Goal: Task Accomplishment & Management: Complete application form

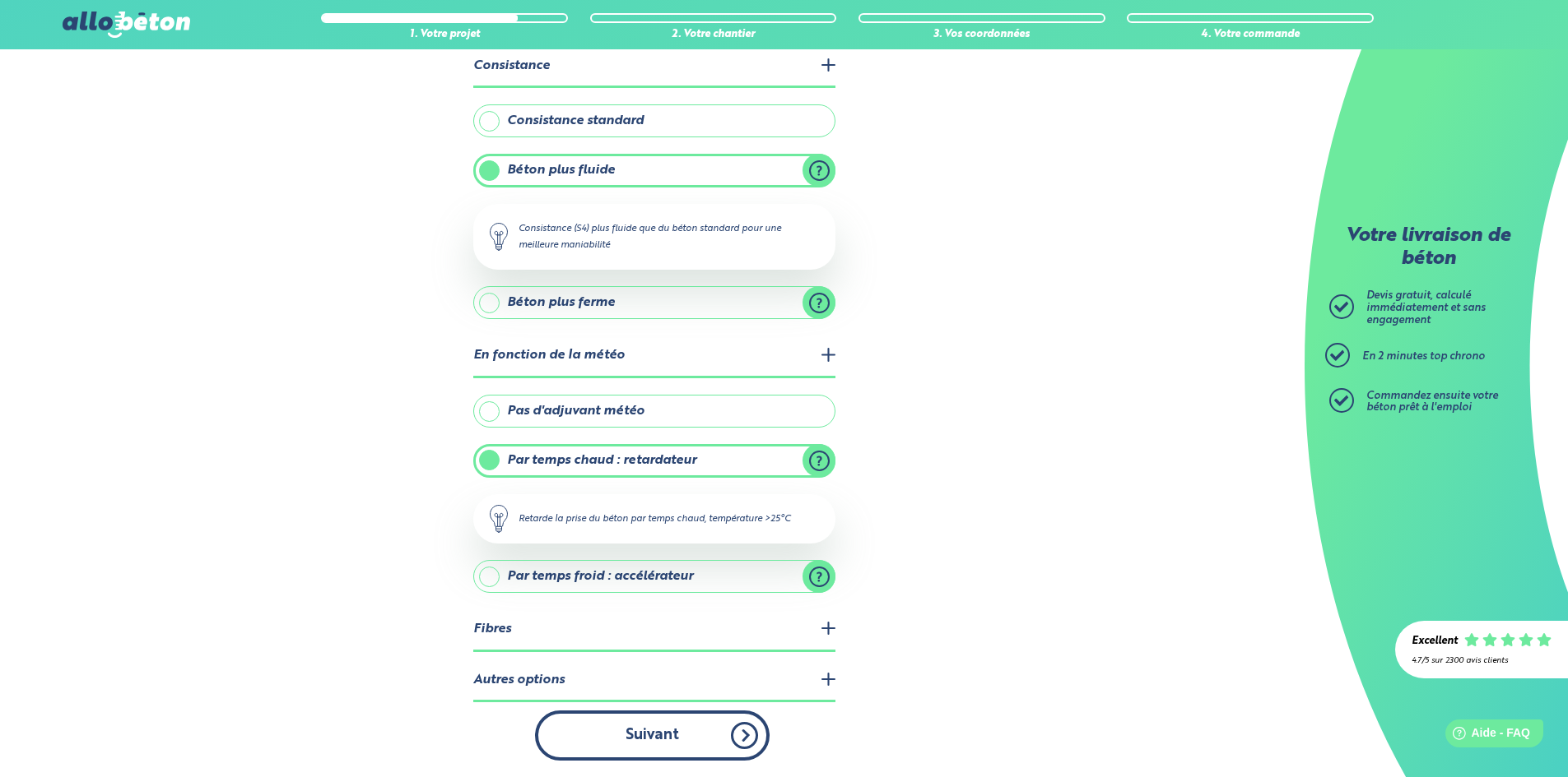
click at [691, 723] on button "Suivant" at bounding box center [652, 736] width 234 height 50
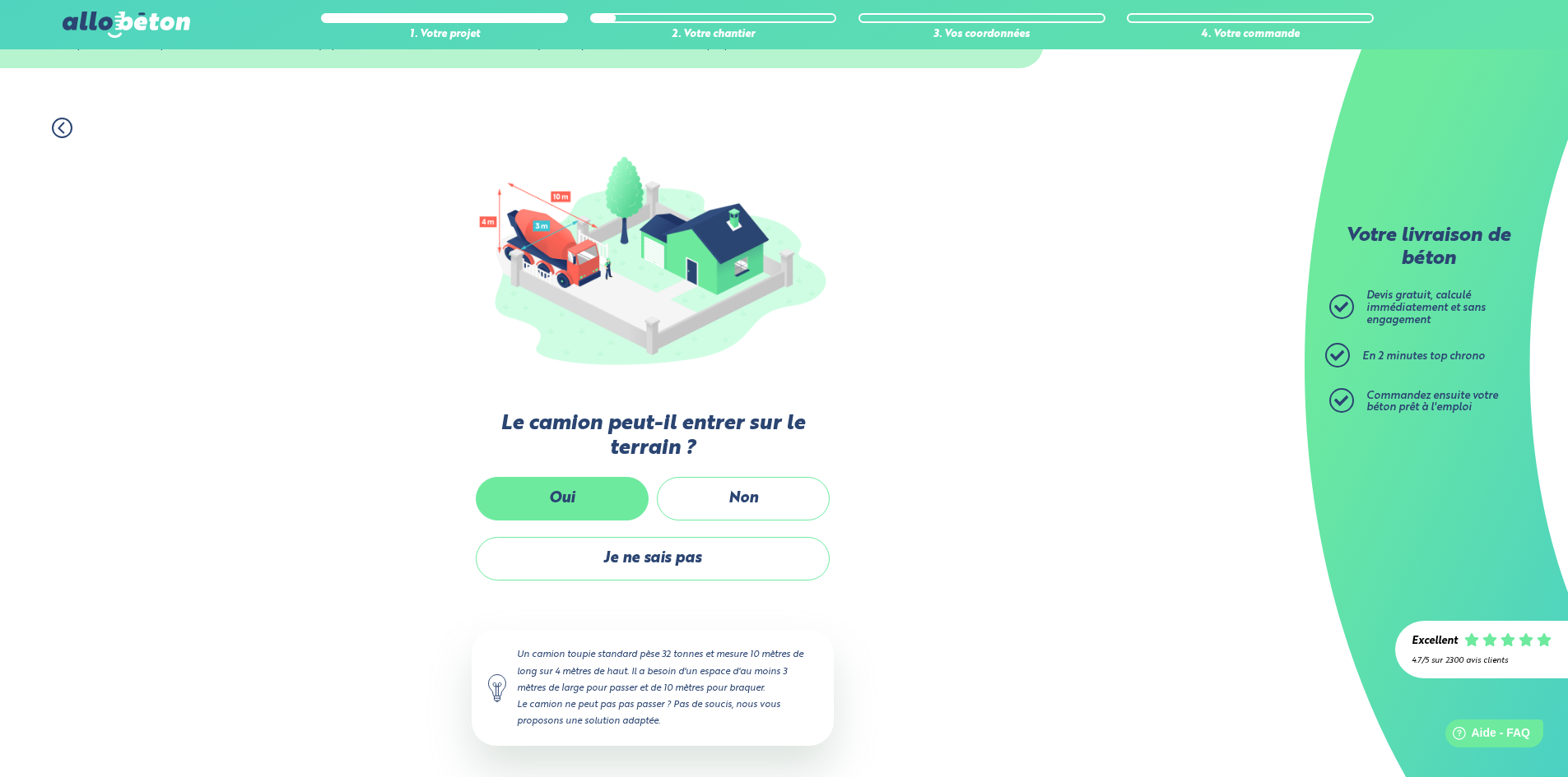
click at [598, 498] on label "Oui" at bounding box center [562, 499] width 173 height 44
click at [0, 0] on input "Oui" at bounding box center [0, 0] width 0 height 0
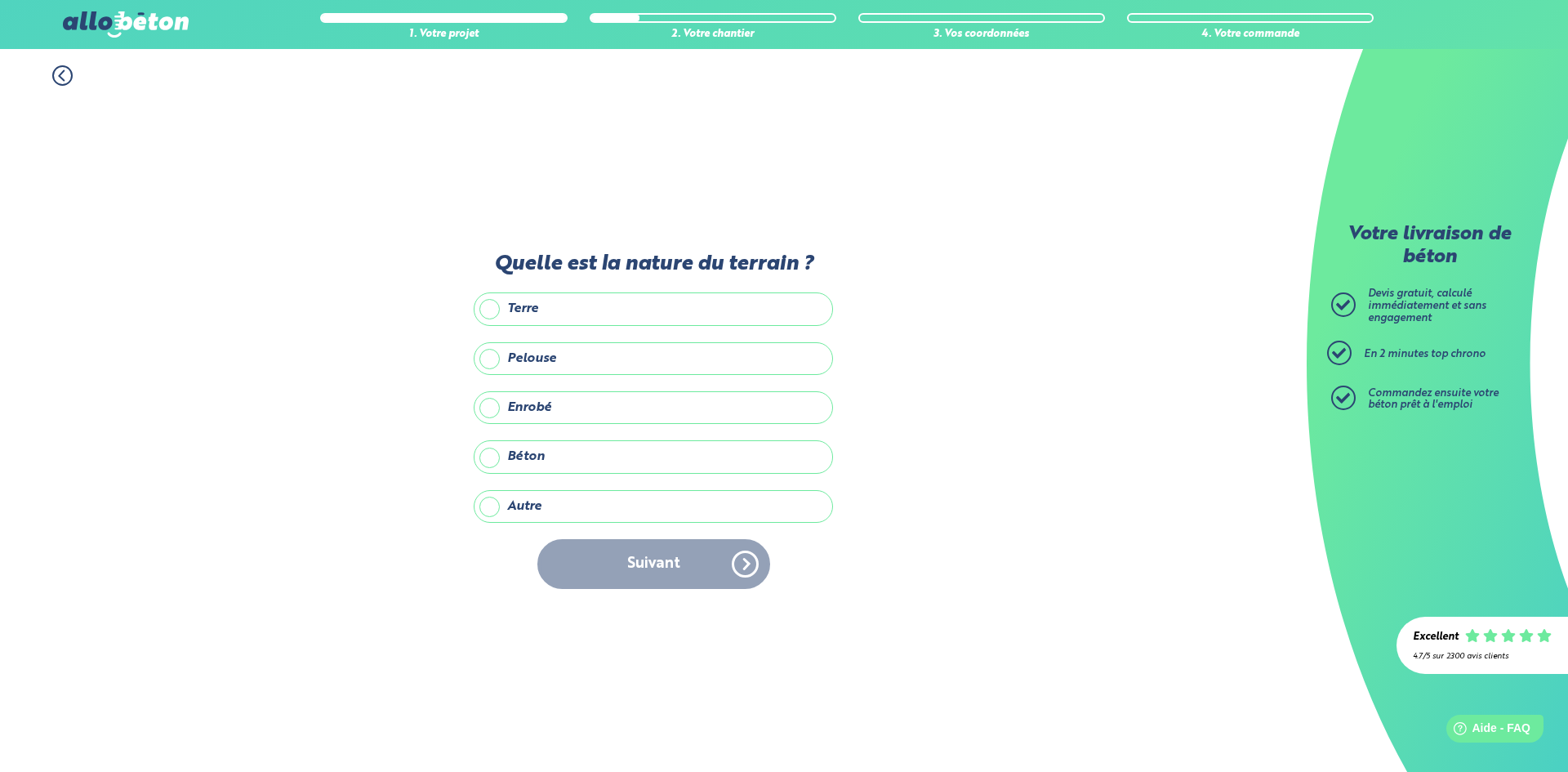
click at [500, 515] on label "Autre" at bounding box center [653, 506] width 360 height 33
click at [0, 0] on input "Autre" at bounding box center [0, 0] width 0 height 0
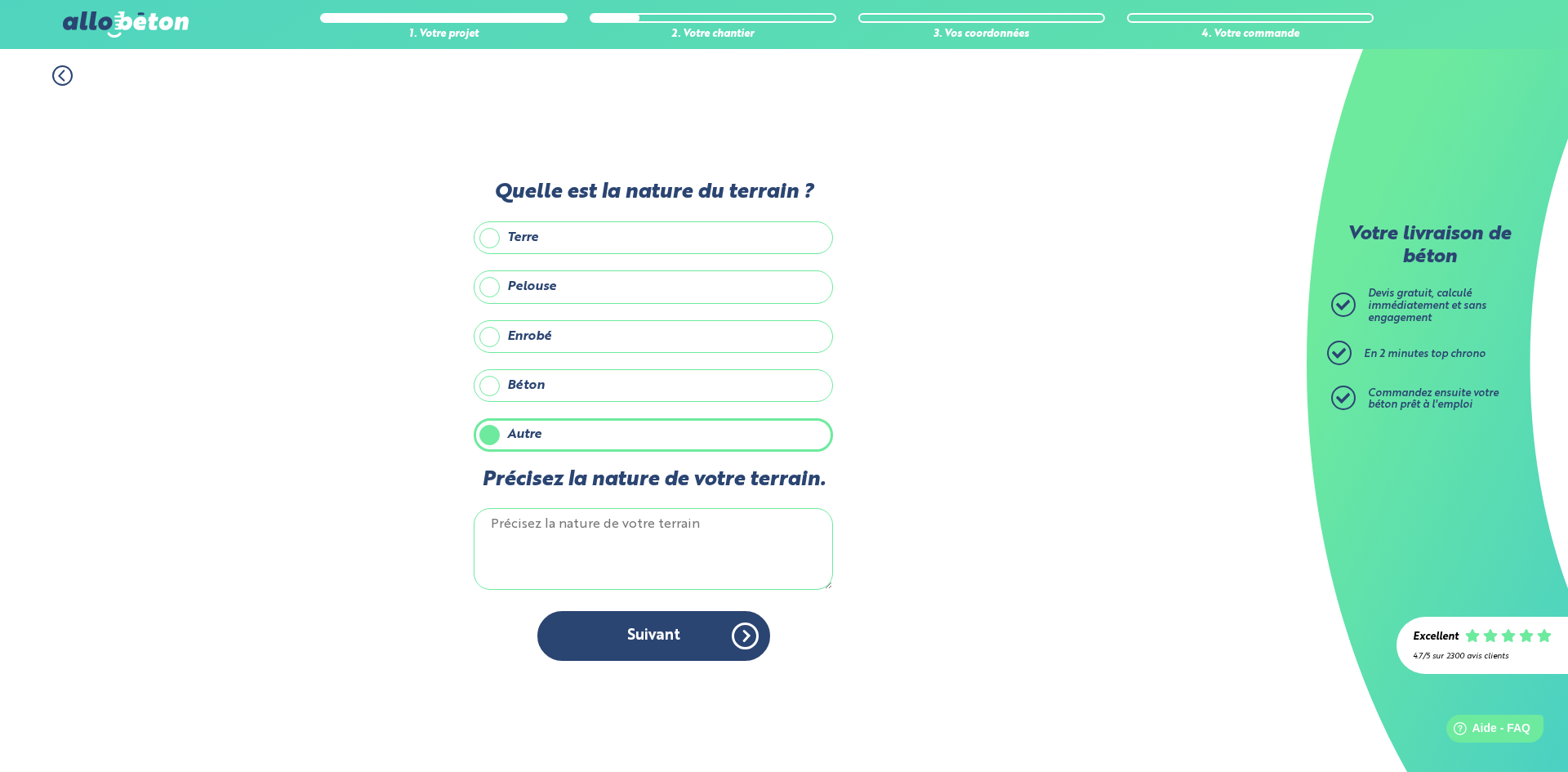
click at [481, 394] on label "Béton" at bounding box center [653, 386] width 360 height 33
click at [0, 0] on input "Béton" at bounding box center [0, 0] width 0 height 0
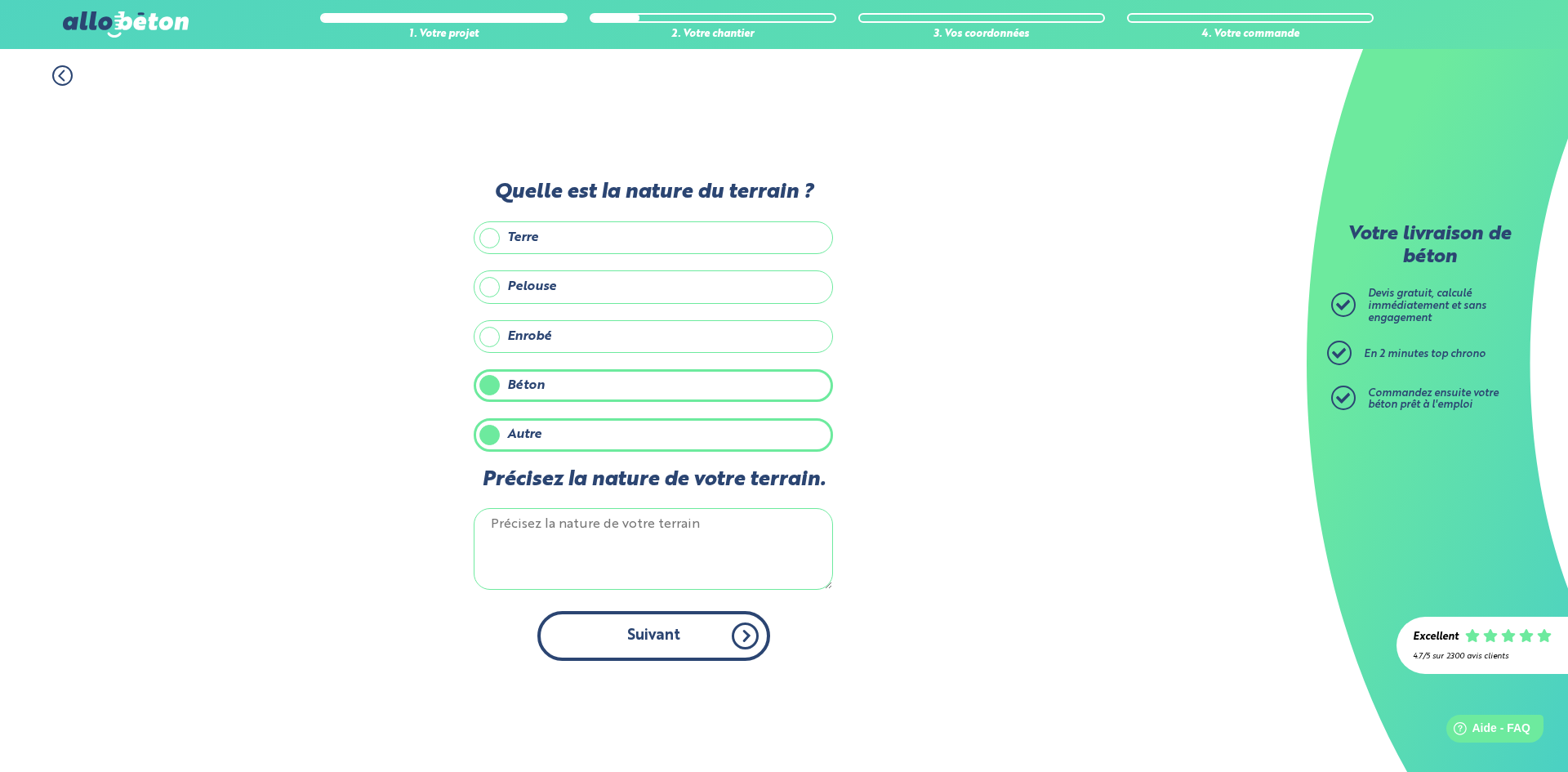
click at [582, 641] on button "Suivant" at bounding box center [653, 636] width 233 height 50
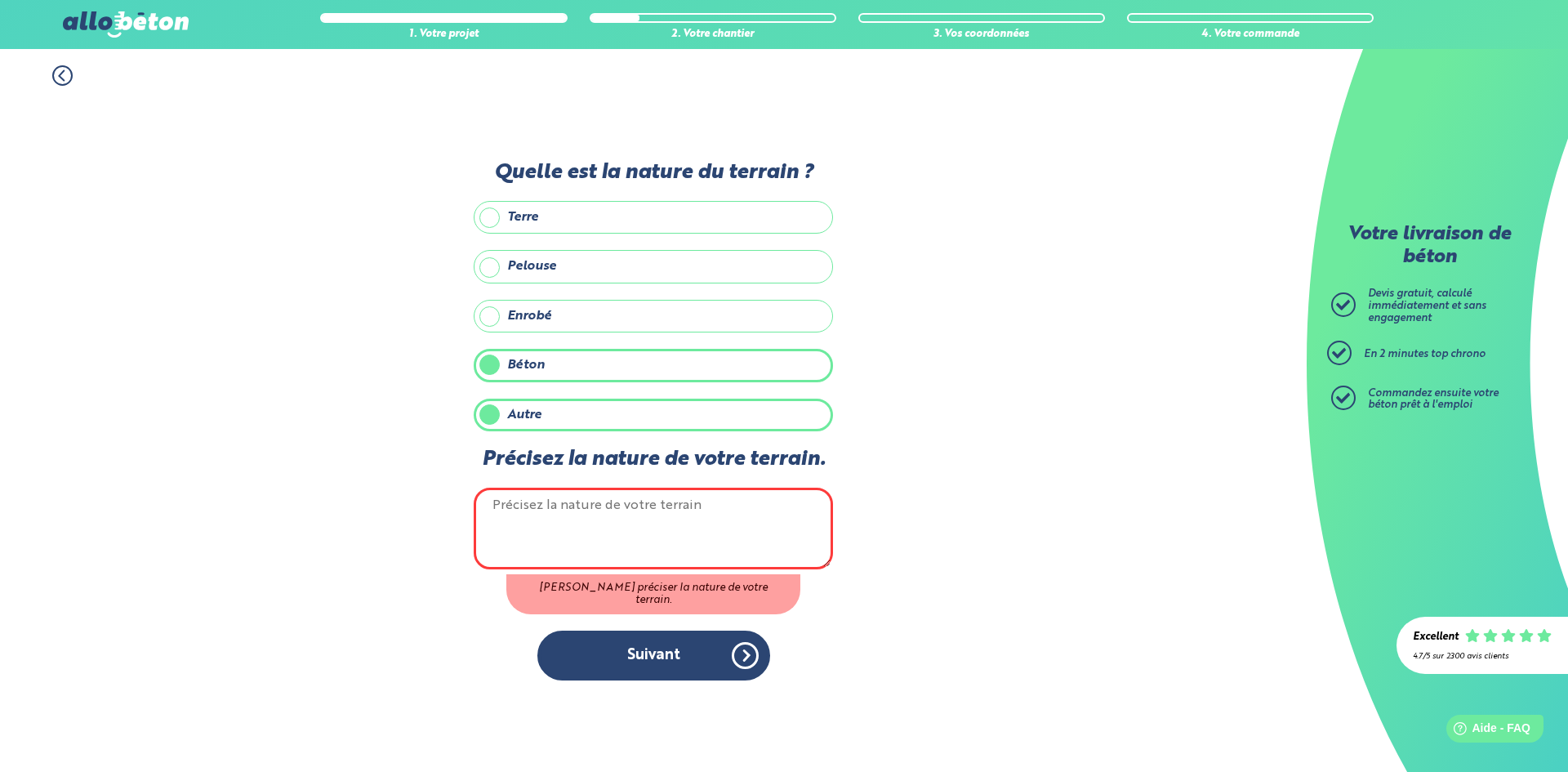
click at [486, 420] on label "Autre" at bounding box center [653, 415] width 360 height 33
click at [0, 0] on input "Autre" at bounding box center [0, 0] width 0 height 0
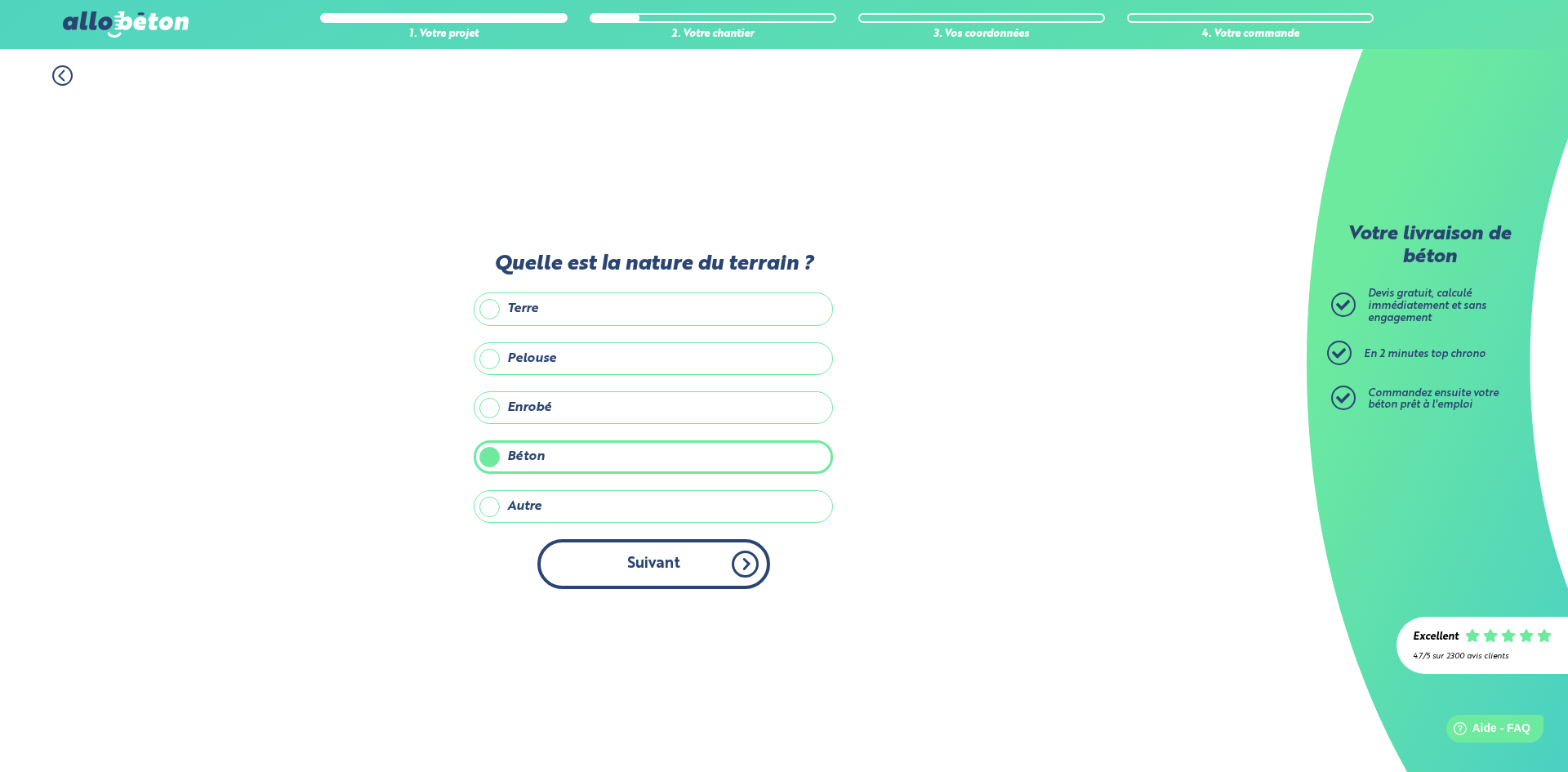
click at [648, 583] on button "Suivant" at bounding box center [653, 564] width 233 height 50
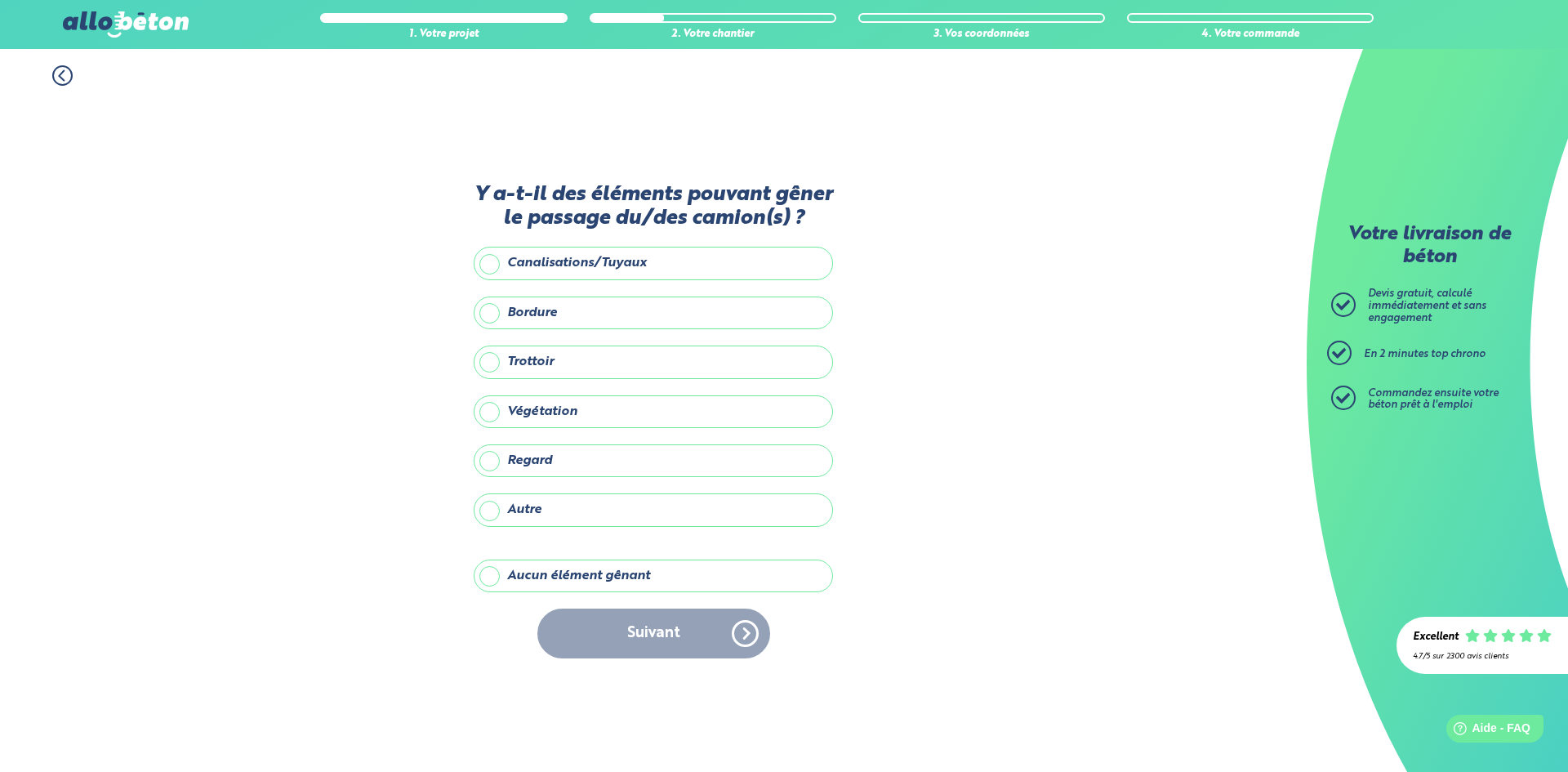
click at [507, 352] on label "Trottoir" at bounding box center [653, 362] width 360 height 33
click at [0, 0] on input "Trottoir" at bounding box center [0, 0] width 0 height 0
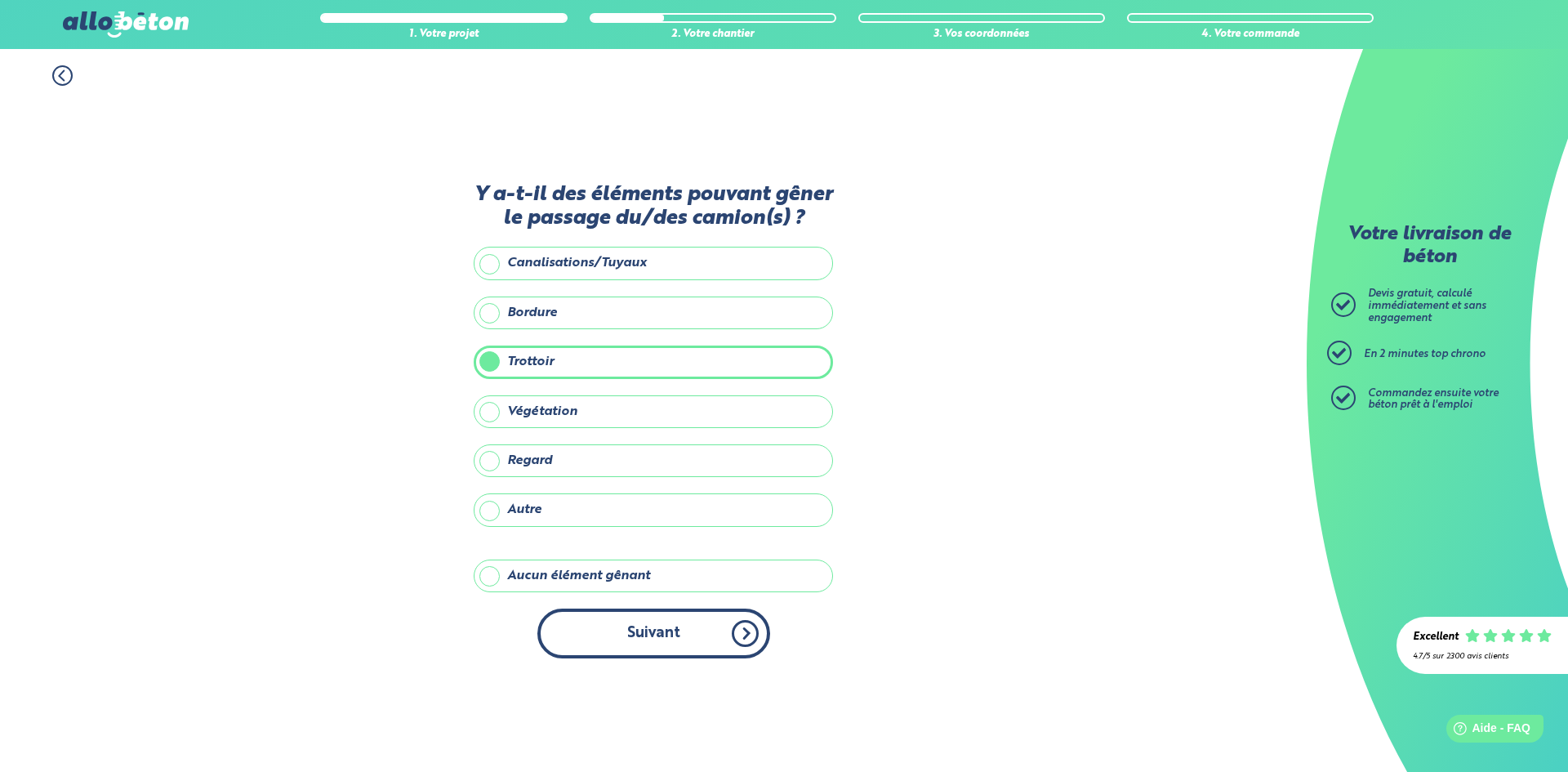
click at [721, 658] on button "Suivant" at bounding box center [653, 633] width 233 height 50
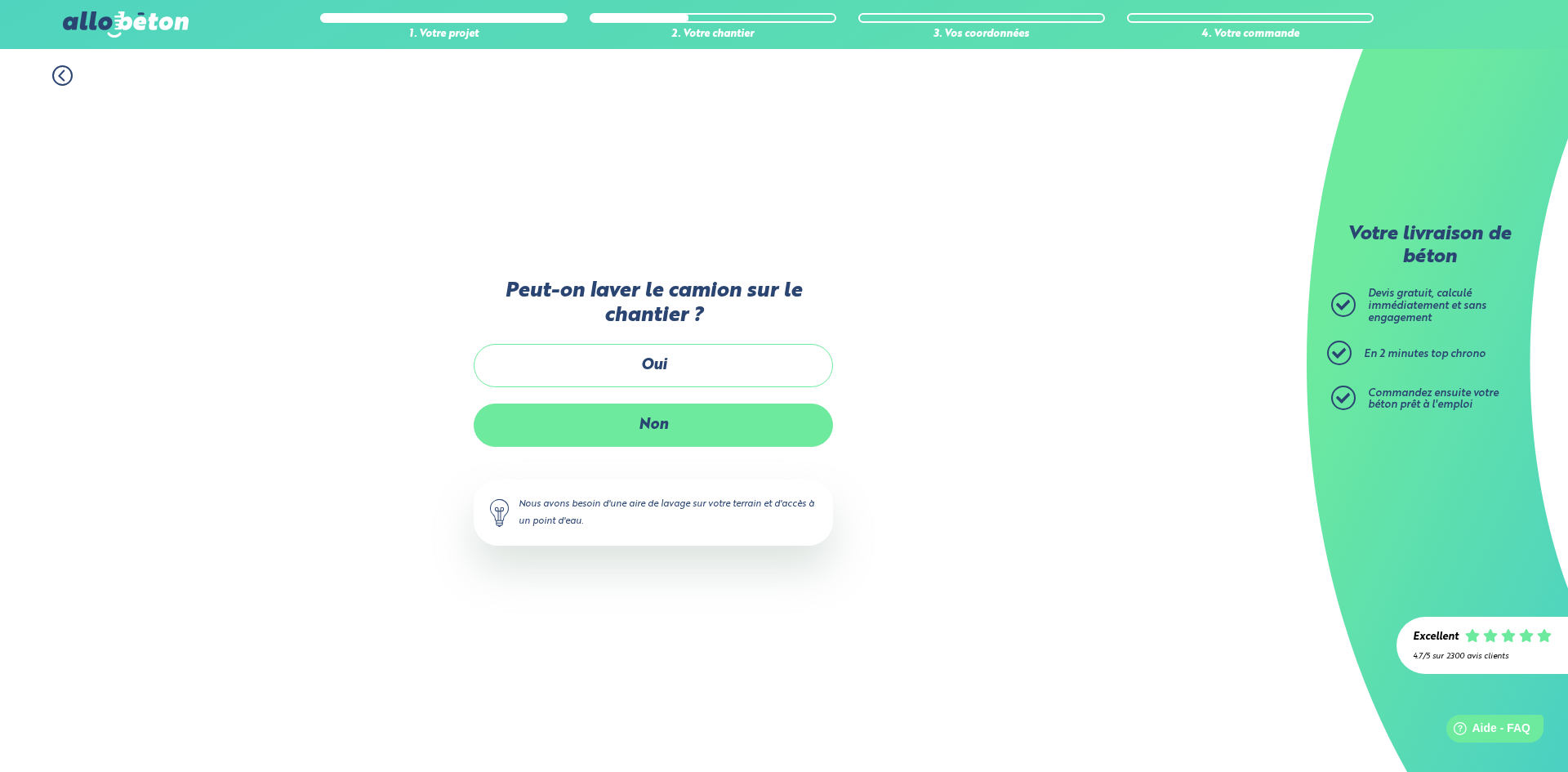
click at [637, 416] on label "Non" at bounding box center [653, 425] width 360 height 44
click at [0, 0] on input "Non" at bounding box center [0, 0] width 0 height 0
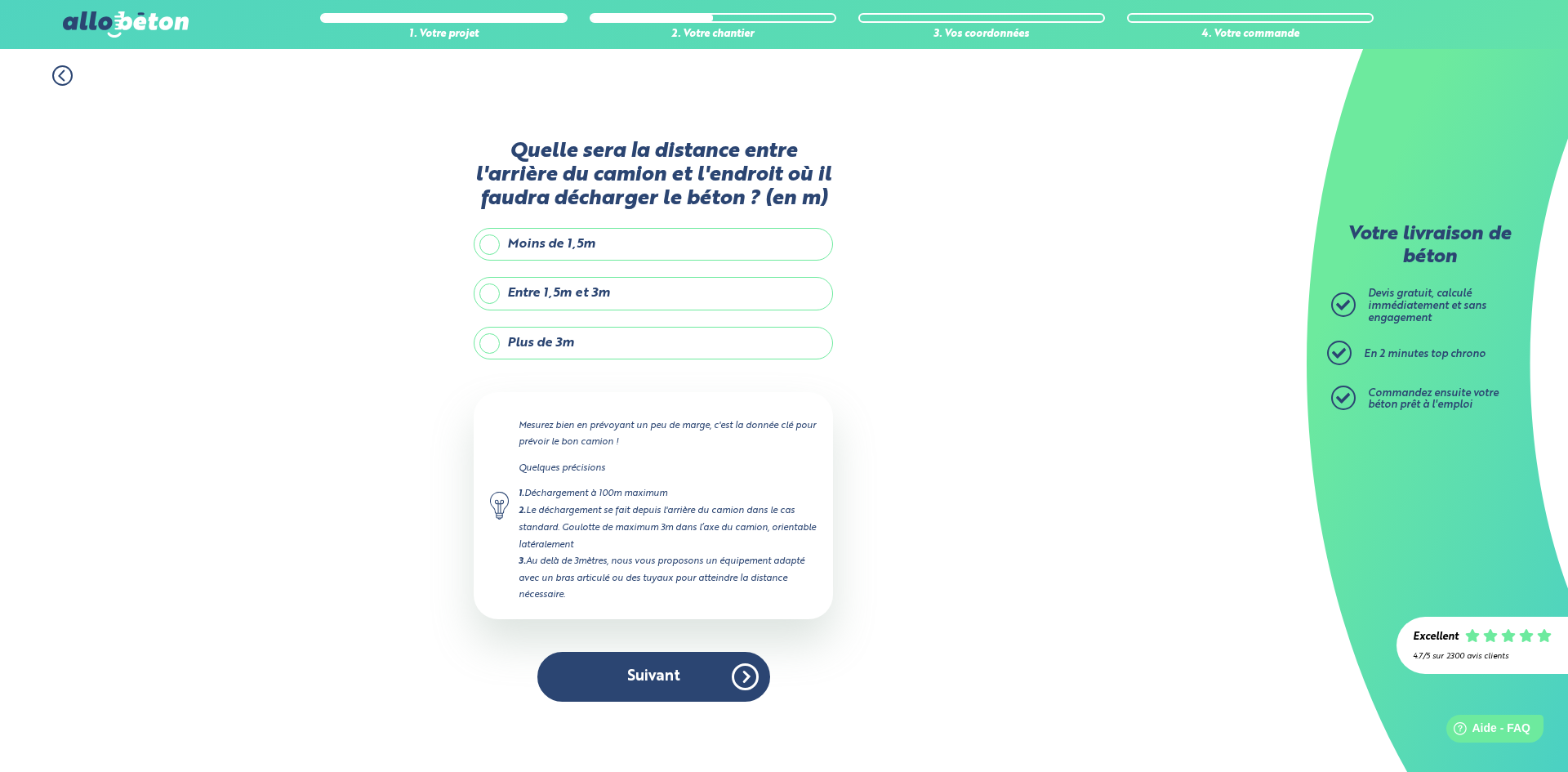
click at [521, 324] on div "Quelle sera la distance entre l'arrière du camion et l'endroit où il faudra déc…" at bounding box center [653, 429] width 360 height 579
click at [516, 347] on label "Plus de 3m" at bounding box center [653, 343] width 360 height 33
click at [0, 0] on input "Plus de 3m" at bounding box center [0, 0] width 0 height 0
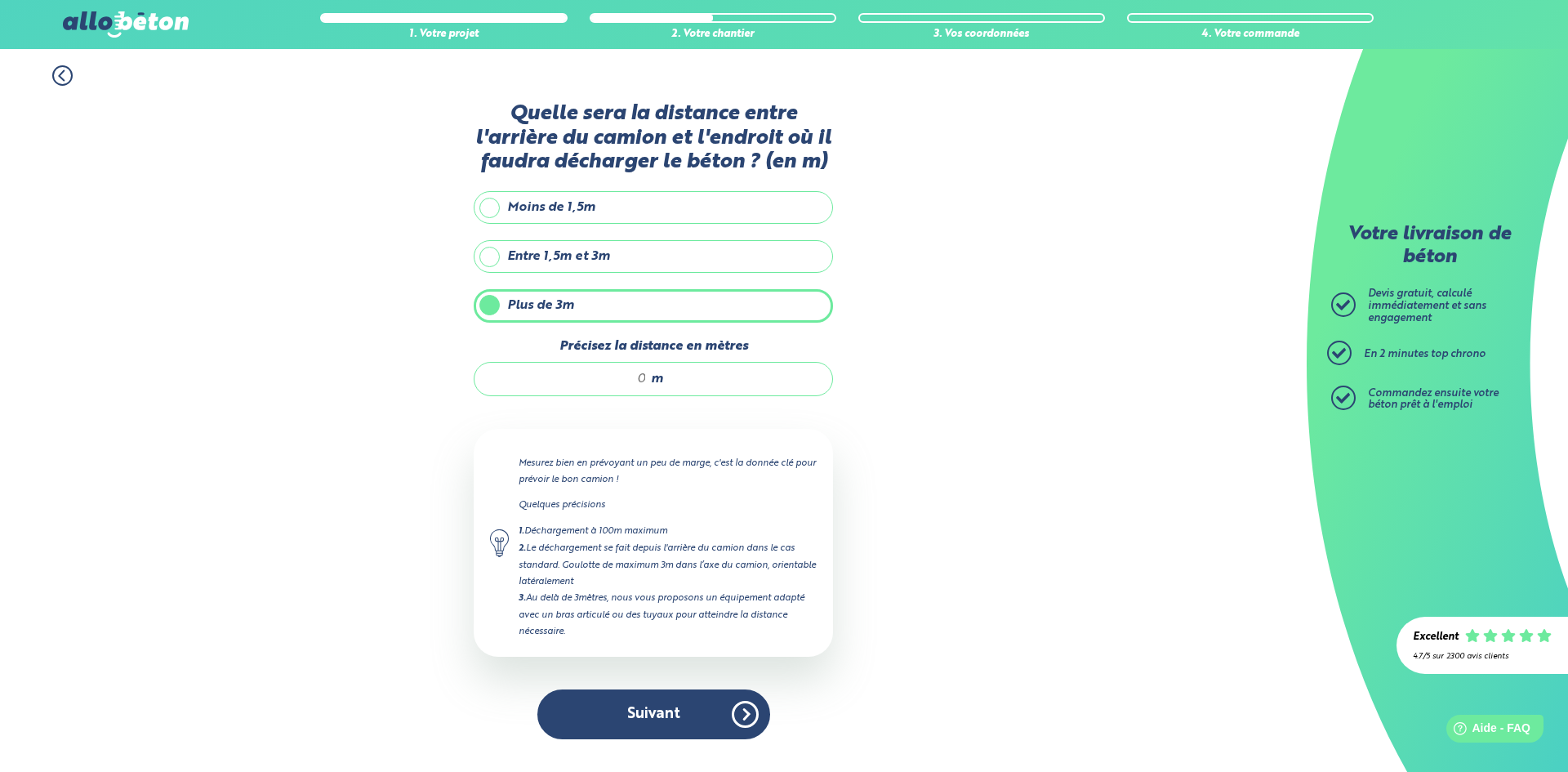
click at [644, 385] on input "Précisez la distance en mètres" at bounding box center [569, 379] width 156 height 16
type input "6"
click at [665, 706] on button "Suivant" at bounding box center [653, 714] width 233 height 50
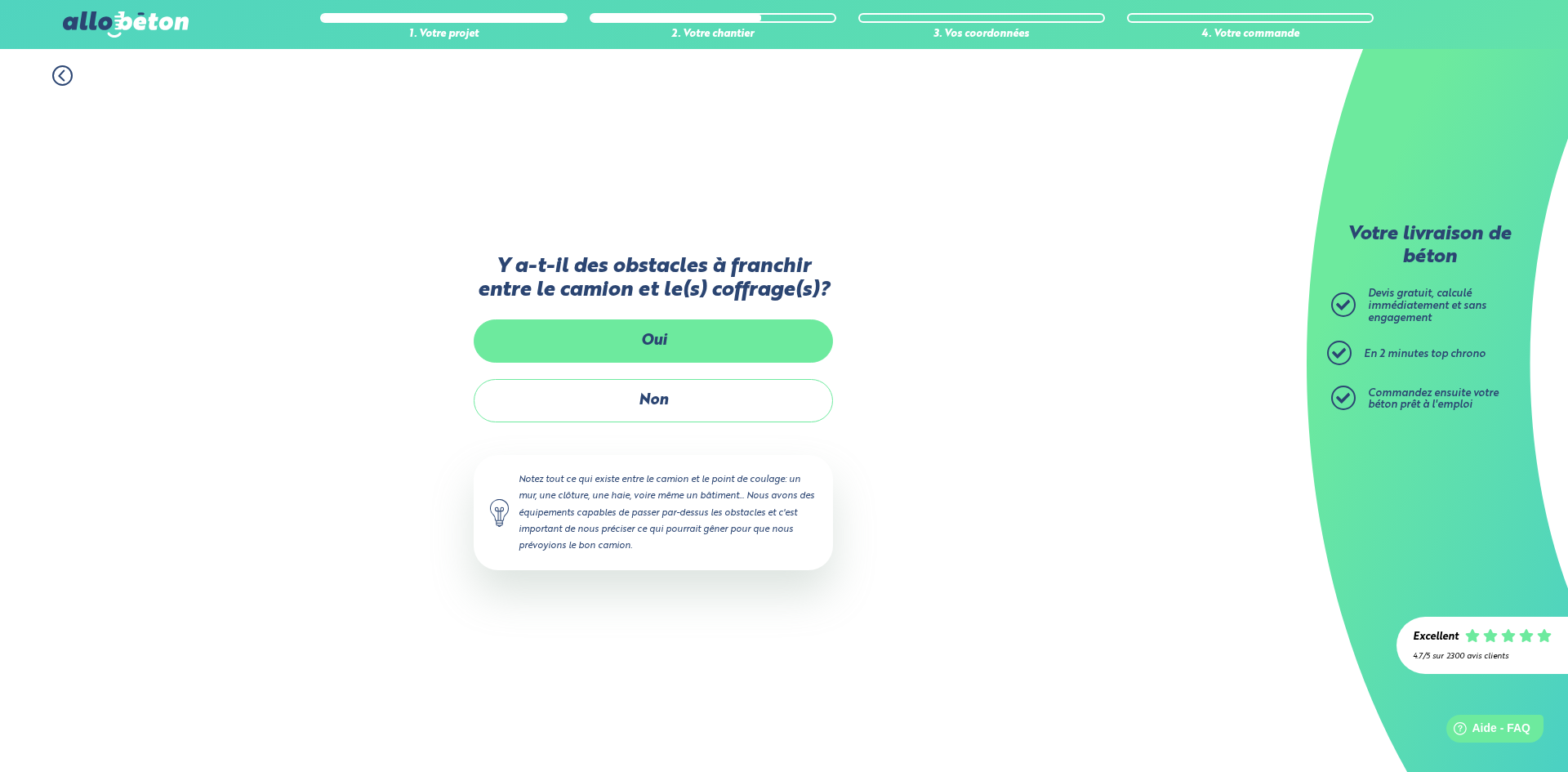
click at [603, 352] on label "Oui" at bounding box center [653, 341] width 360 height 44
click at [0, 0] on input "Oui" at bounding box center [0, 0] width 0 height 0
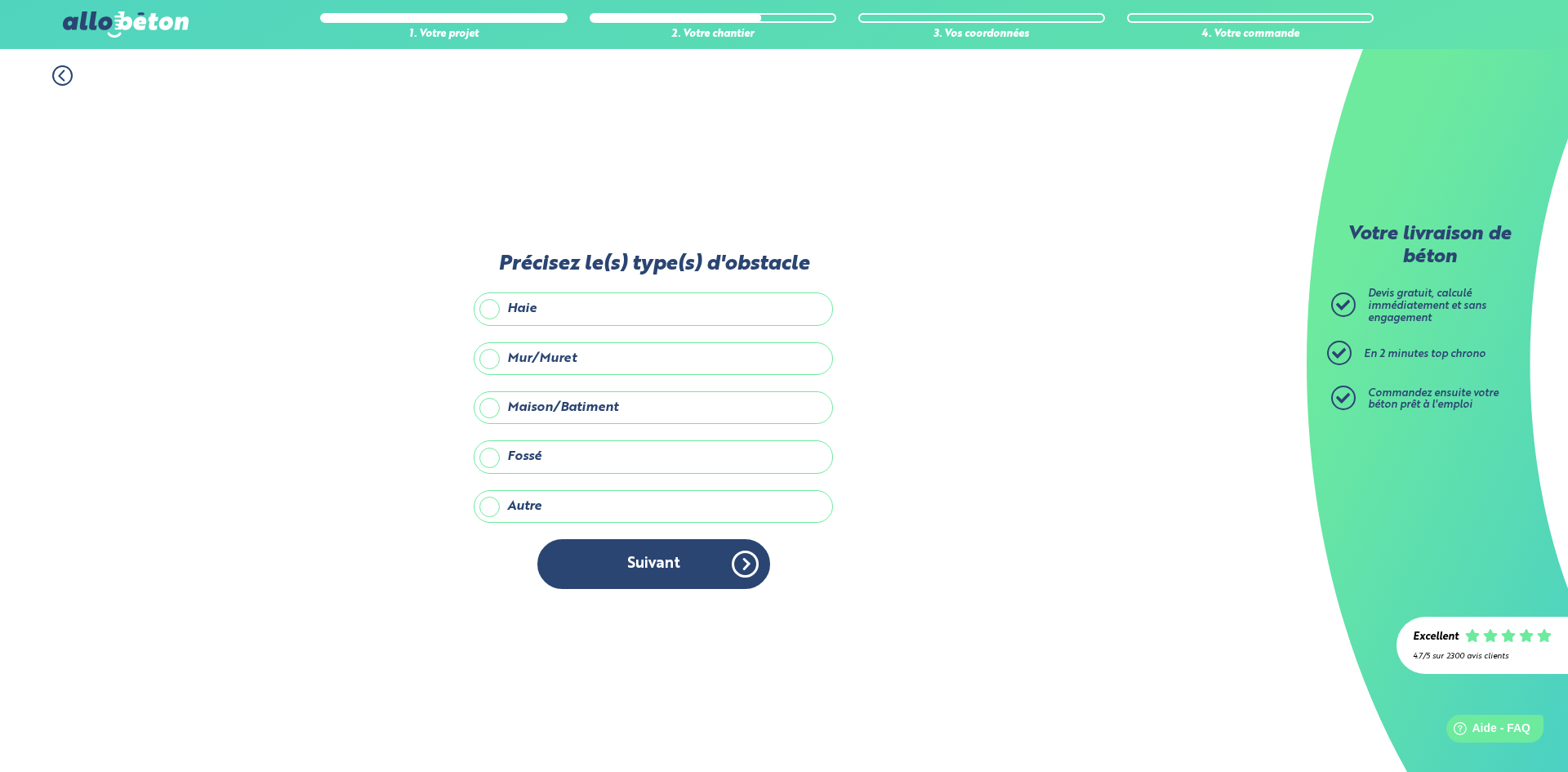
click at [582, 402] on label "Maison/Batiment" at bounding box center [653, 408] width 360 height 33
click at [0, 0] on input "Maison/Batiment" at bounding box center [0, 0] width 0 height 0
click at [541, 416] on label "Maison/Batiment" at bounding box center [653, 408] width 360 height 33
click at [0, 0] on input "Maison/Batiment" at bounding box center [0, 0] width 0 height 0
click at [536, 400] on label "Maison/Batiment" at bounding box center [653, 408] width 360 height 33
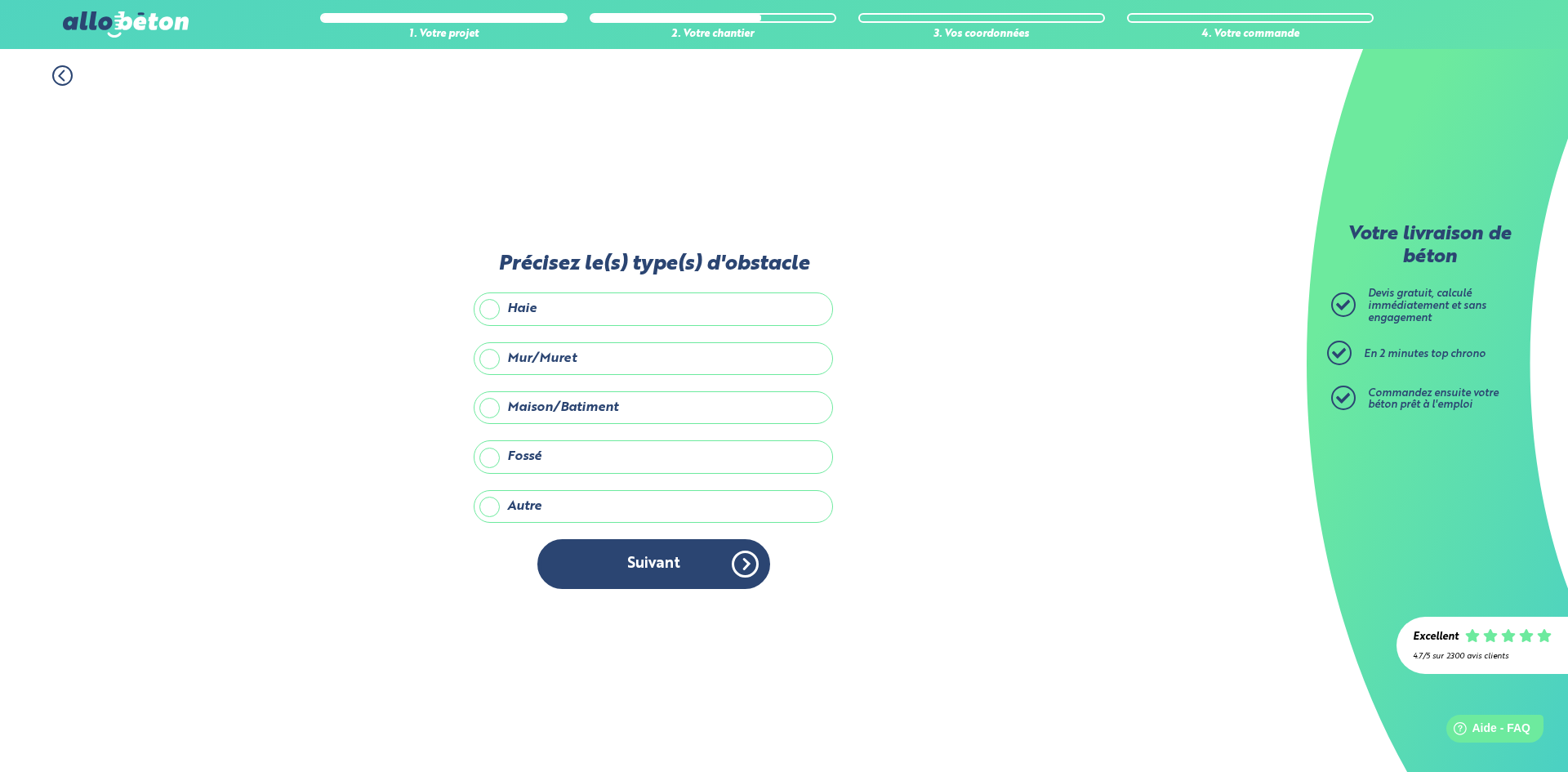
click at [0, 0] on input "Maison/Batiment" at bounding box center [0, 0] width 0 height 0
click at [527, 359] on label "Mur/Muret" at bounding box center [653, 358] width 360 height 33
click at [0, 0] on input "Mur/Muret" at bounding box center [0, 0] width 0 height 0
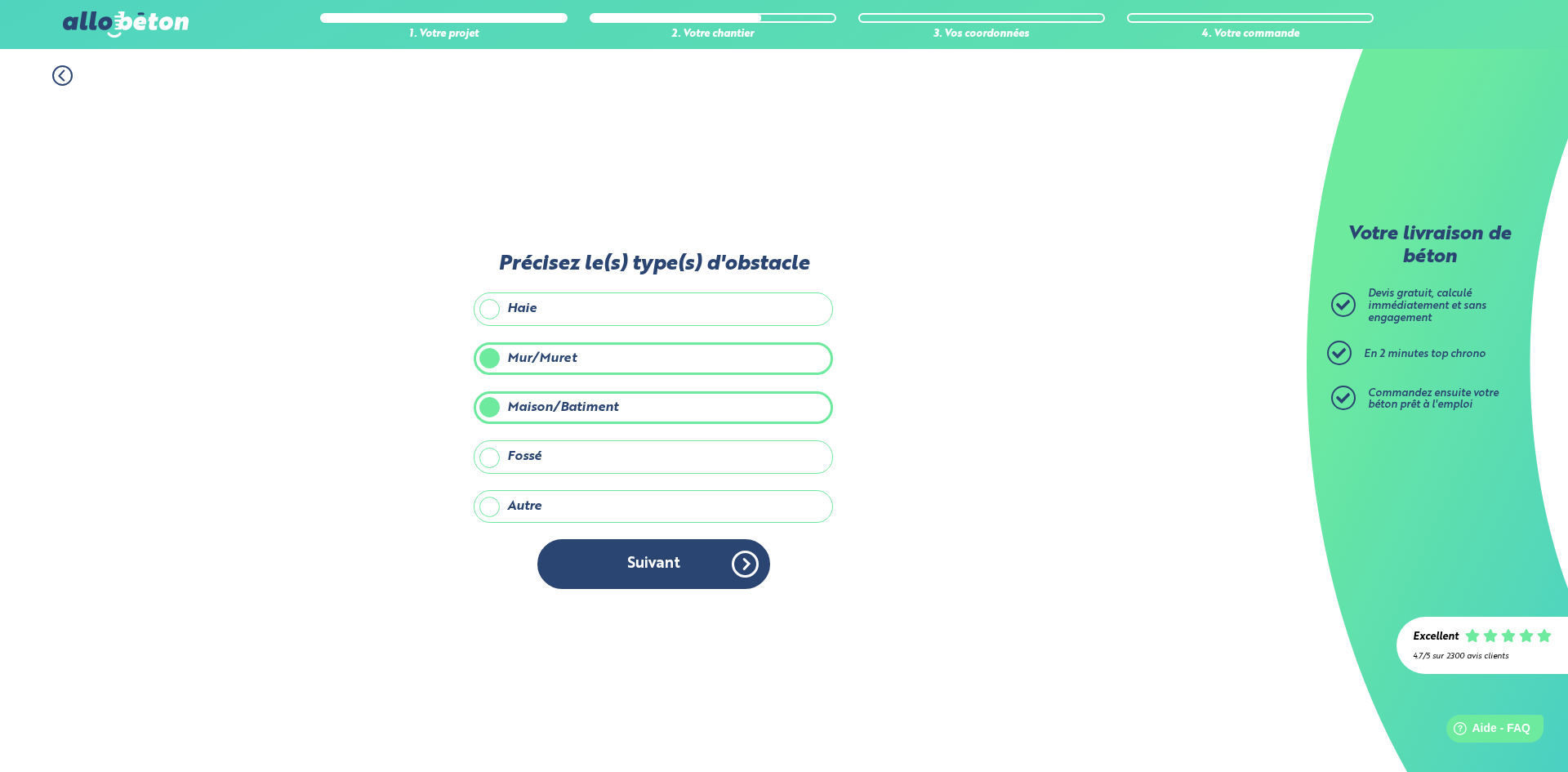
click at [546, 411] on label "Maison/Batiment" at bounding box center [653, 408] width 360 height 33
click at [0, 0] on input "Maison/Batiment" at bounding box center [0, 0] width 0 height 0
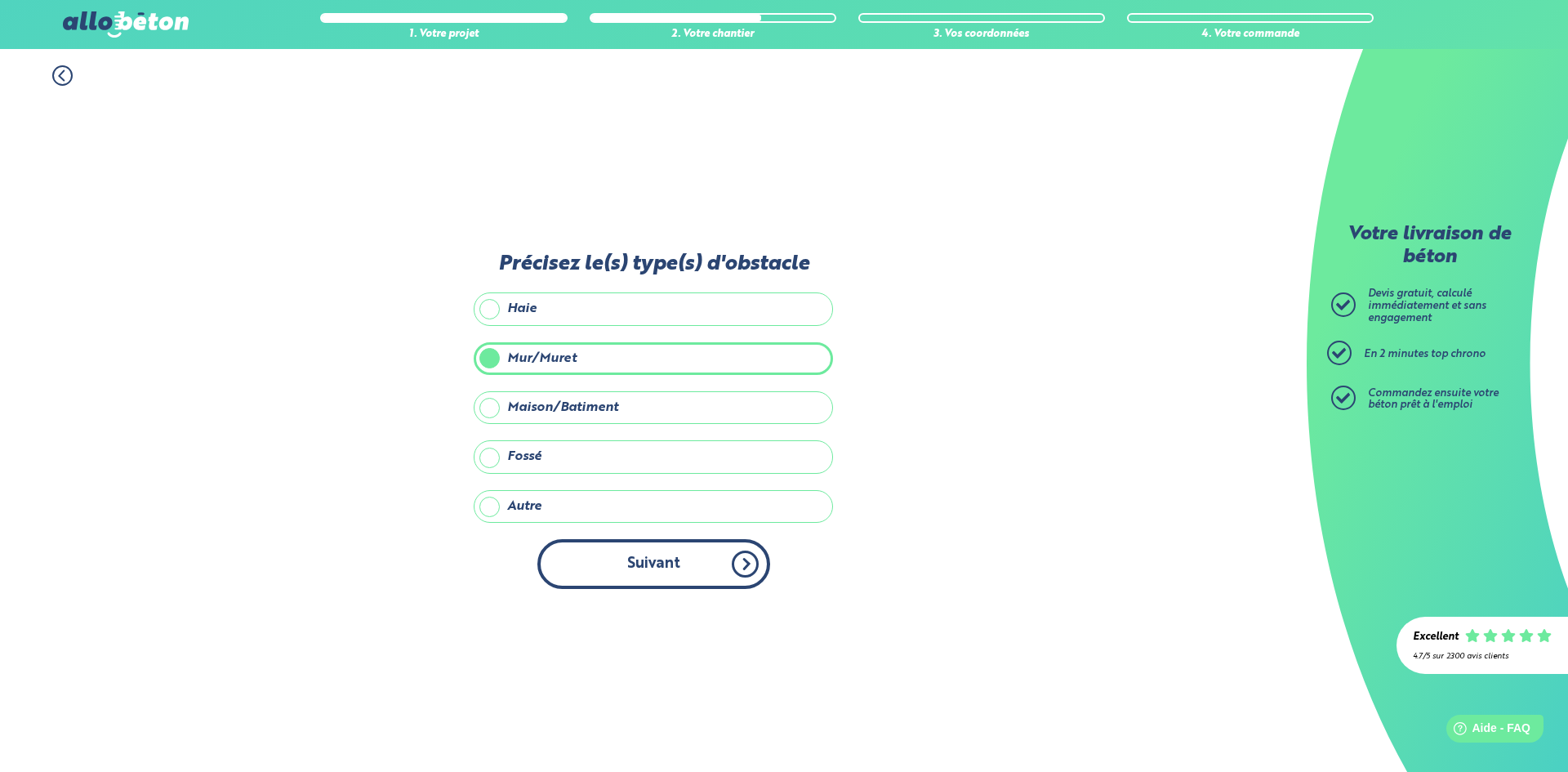
click at [604, 567] on button "Suivant" at bounding box center [653, 564] width 233 height 50
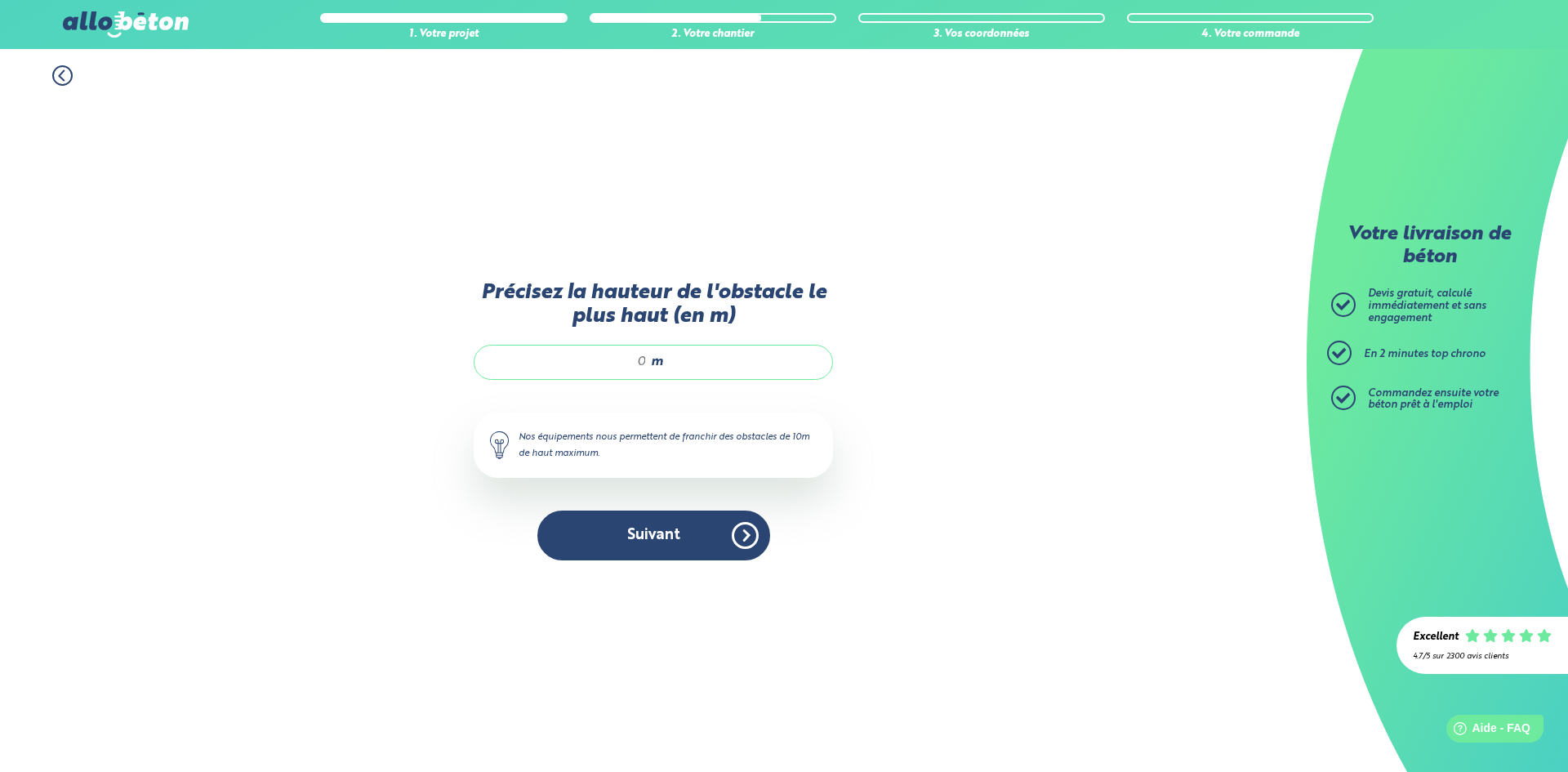
click at [644, 358] on input "Précisez la hauteur de l'obstacle le plus haut (en m)" at bounding box center [569, 362] width 156 height 16
type input "4"
type input "5"
click at [707, 554] on button "Suivant" at bounding box center [653, 536] width 233 height 50
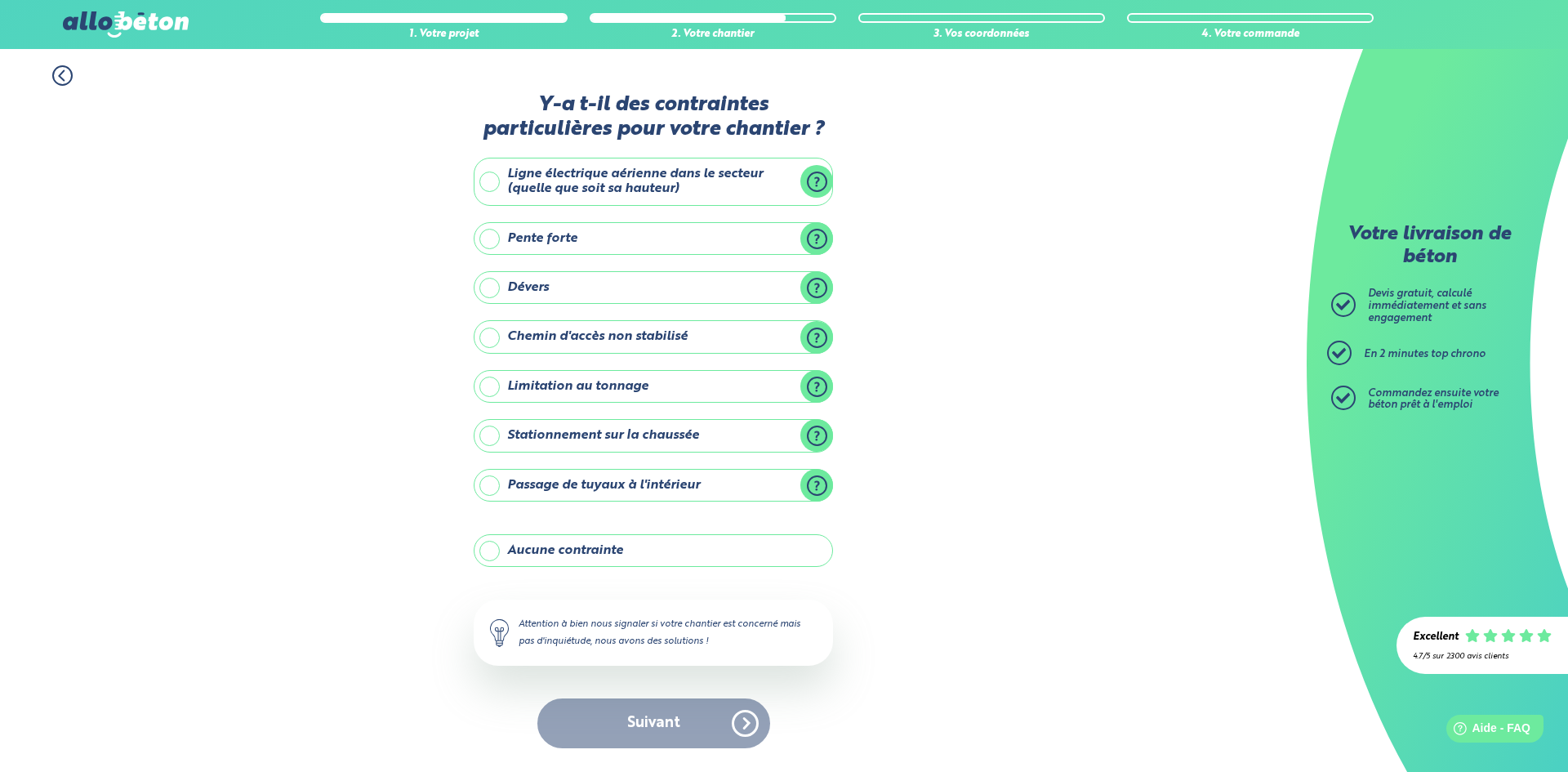
click at [556, 558] on label "Aucune contrainte" at bounding box center [653, 551] width 360 height 33
click at [0, 0] on input "Aucune contrainte" at bounding box center [0, 0] width 0 height 0
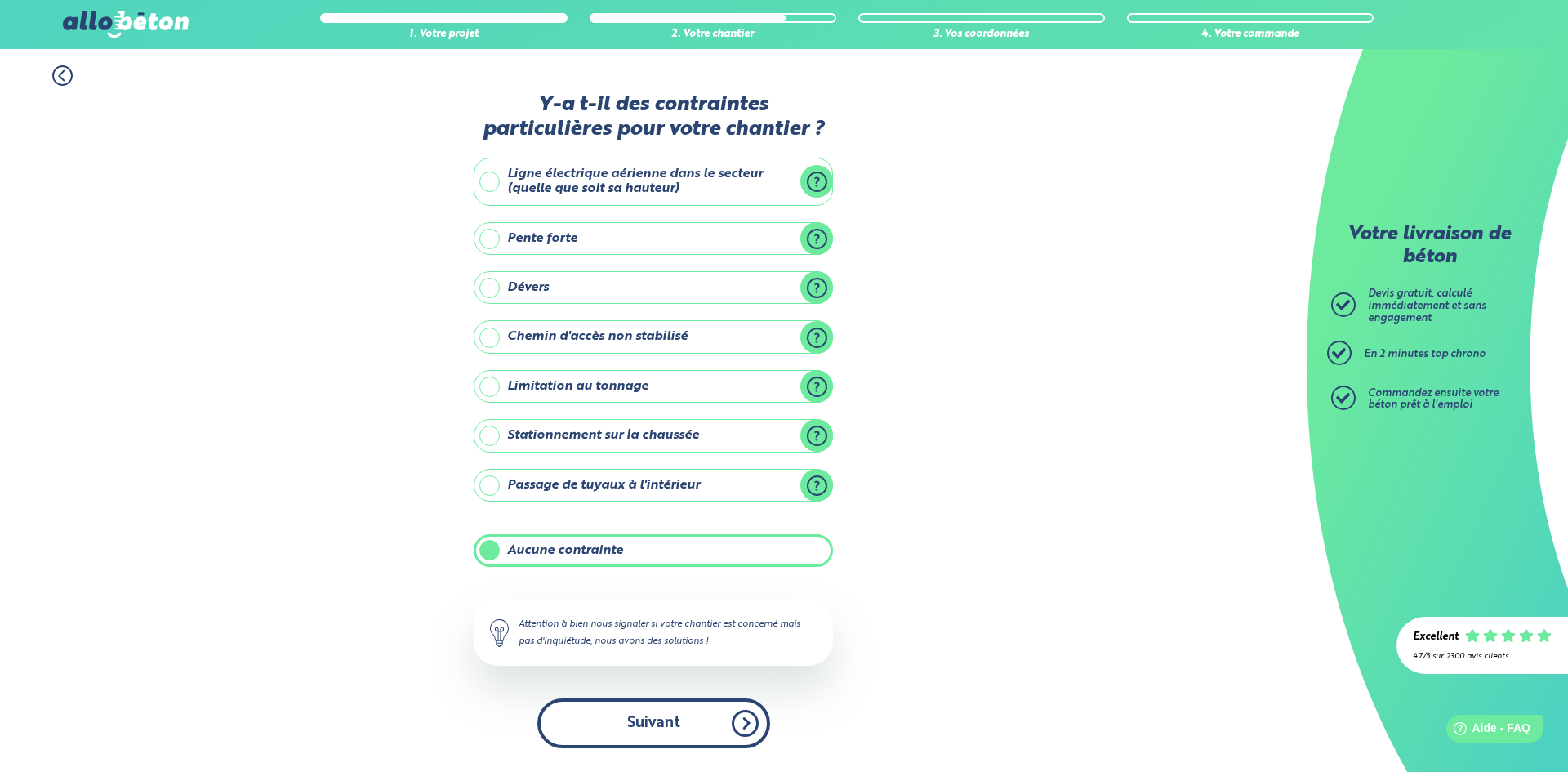
click at [745, 743] on button "Suivant" at bounding box center [653, 724] width 233 height 50
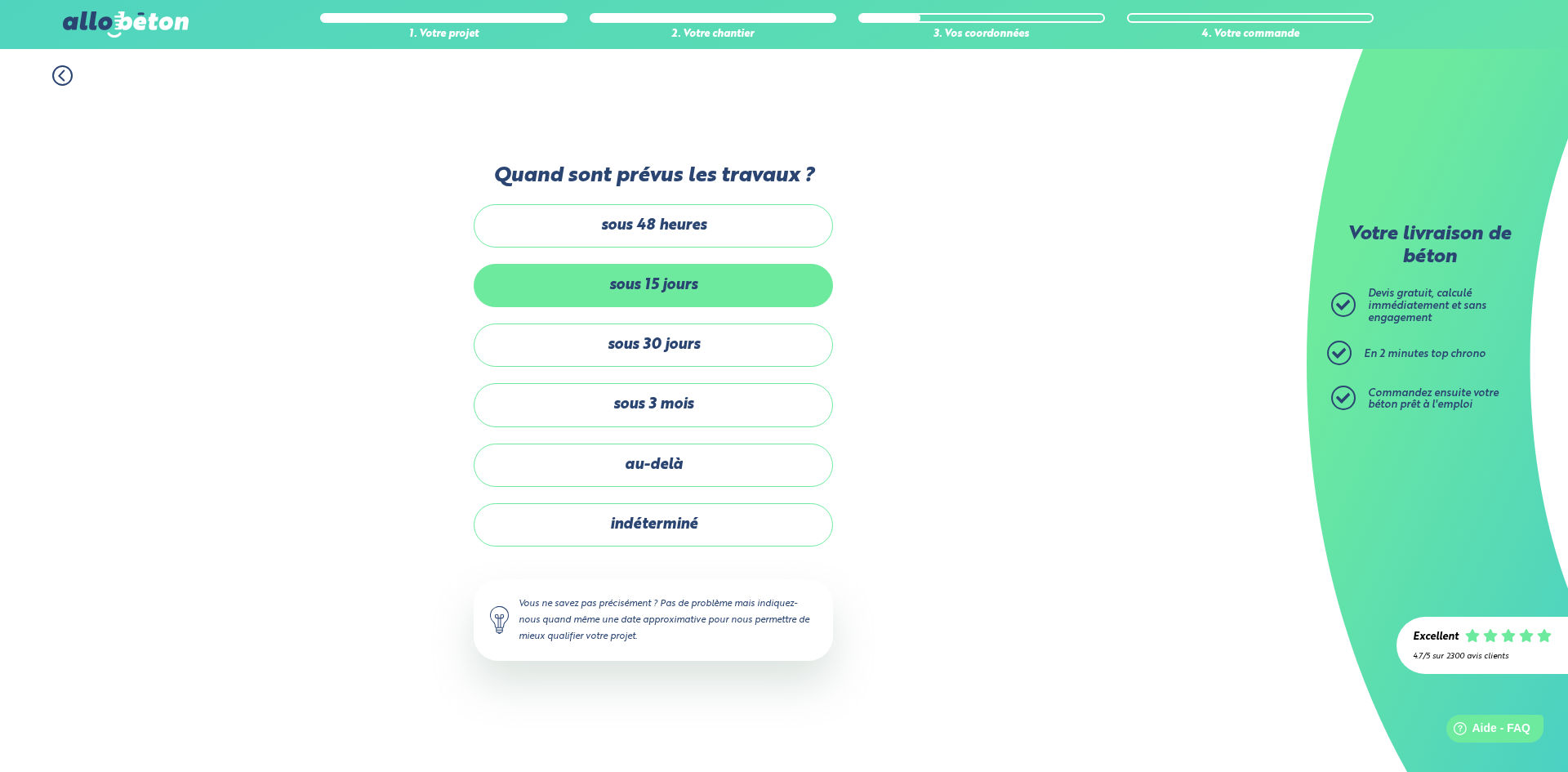
click at [597, 303] on label "sous 15 jours" at bounding box center [653, 285] width 360 height 44
click at [0, 0] on input "sous 15 jours" at bounding box center [0, 0] width 0 height 0
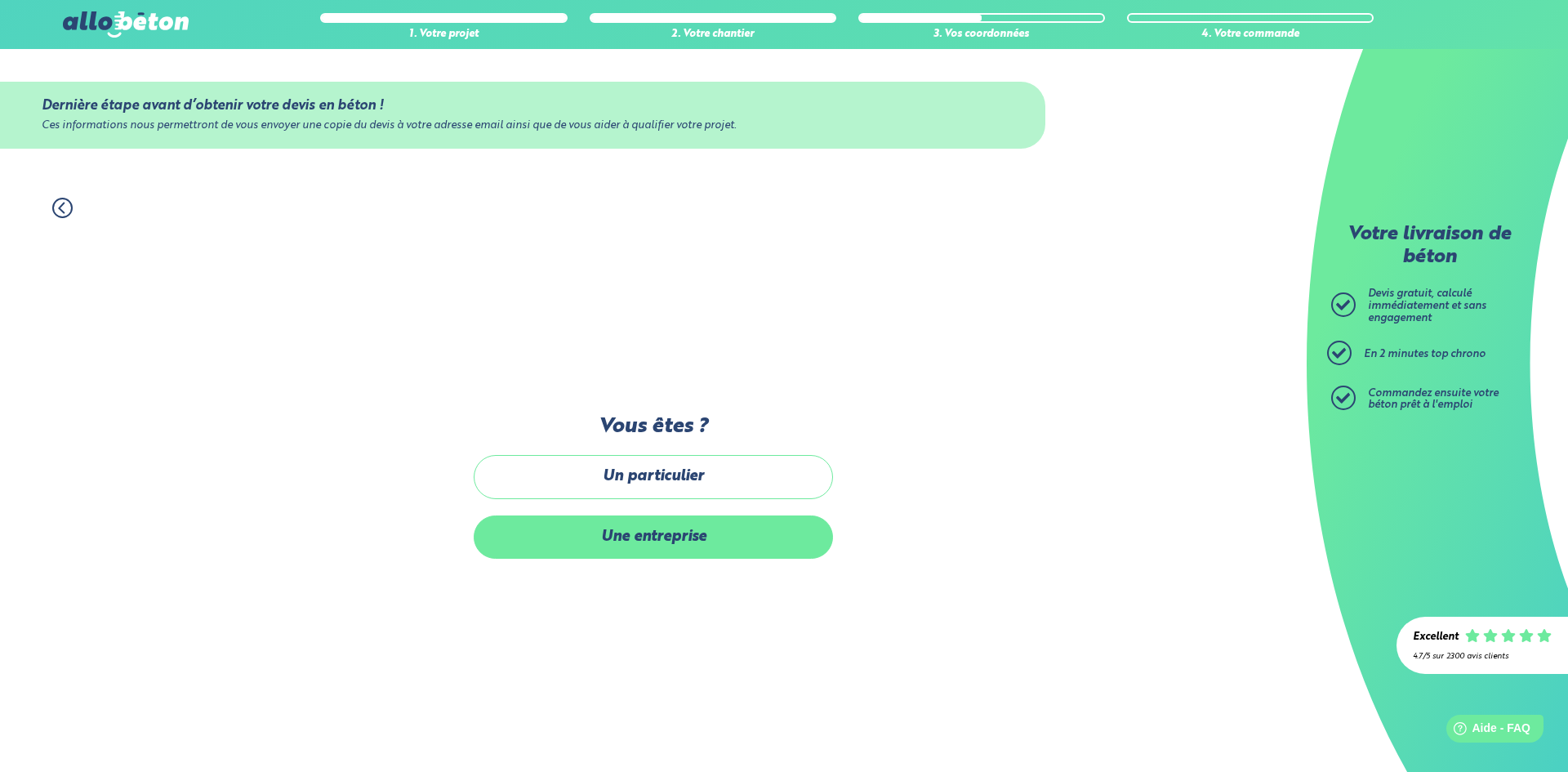
click at [614, 541] on label "Une entreprise" at bounding box center [653, 537] width 360 height 44
click at [0, 0] on input "Une entreprise" at bounding box center [0, 0] width 0 height 0
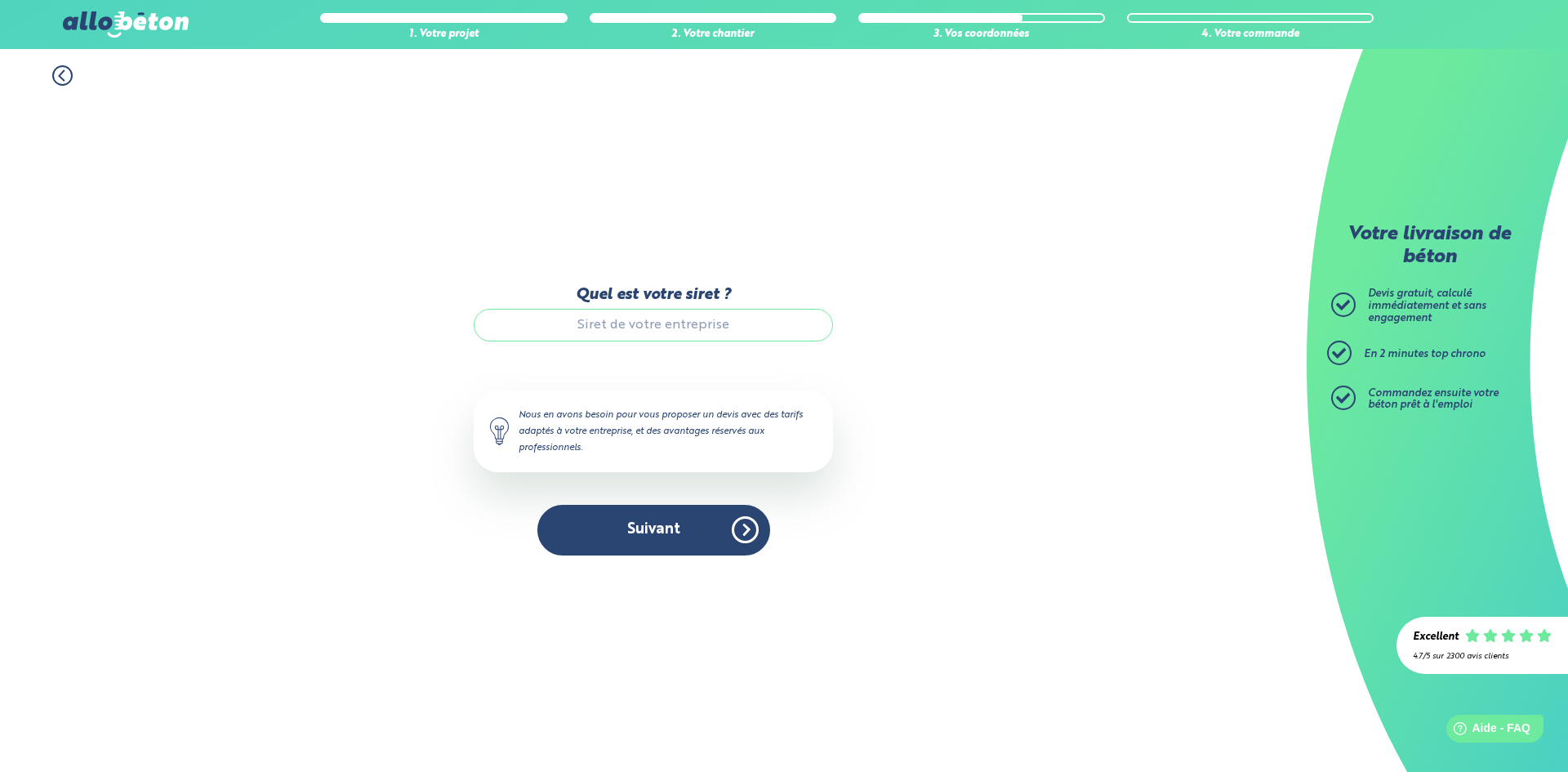
click at [651, 322] on input "Quel est votre siret ?" at bounding box center [653, 325] width 360 height 33
type input "90829489500010"
click at [725, 524] on button "Suivant" at bounding box center [653, 530] width 233 height 50
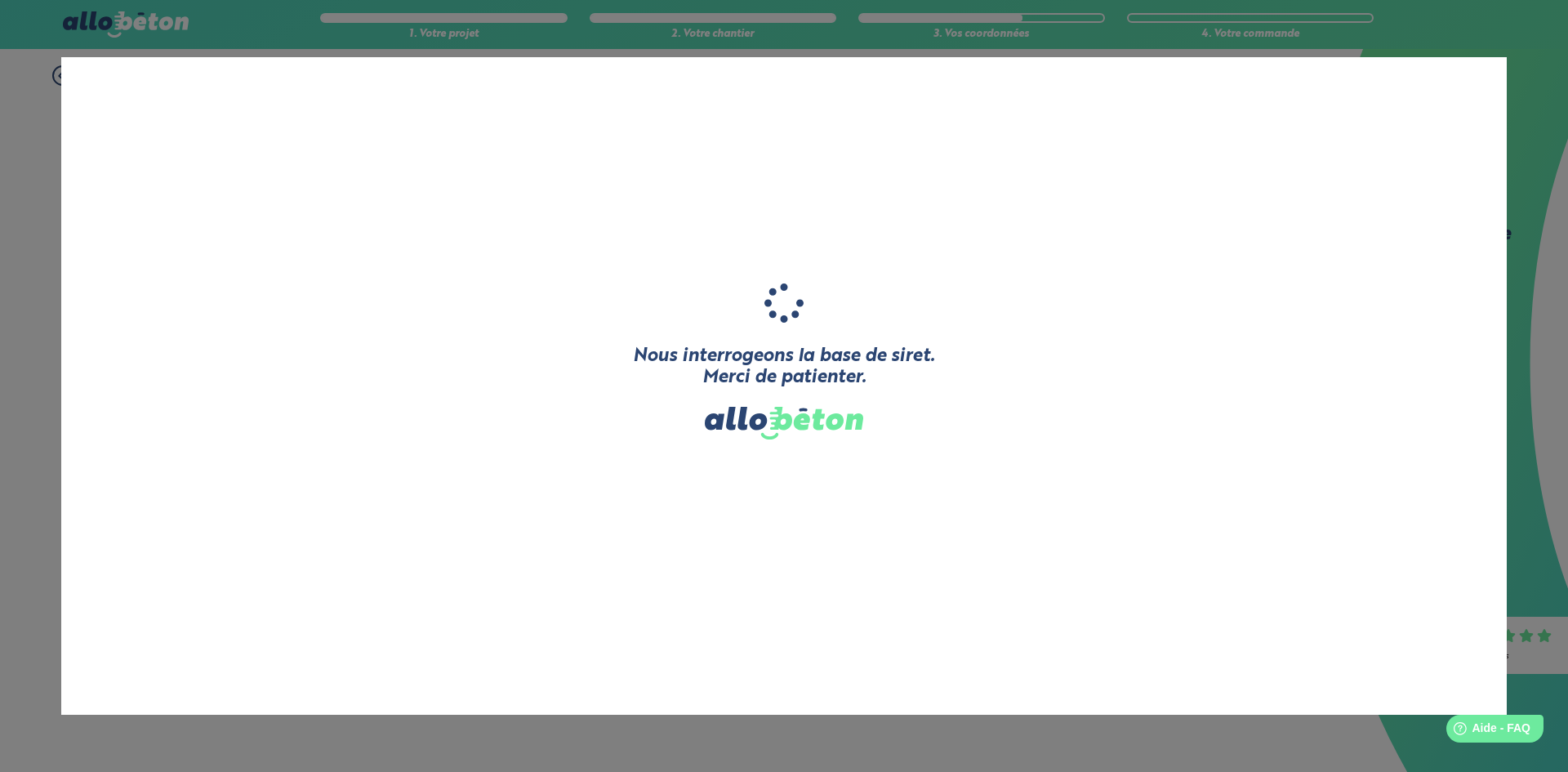
type input "LES SERRURES"
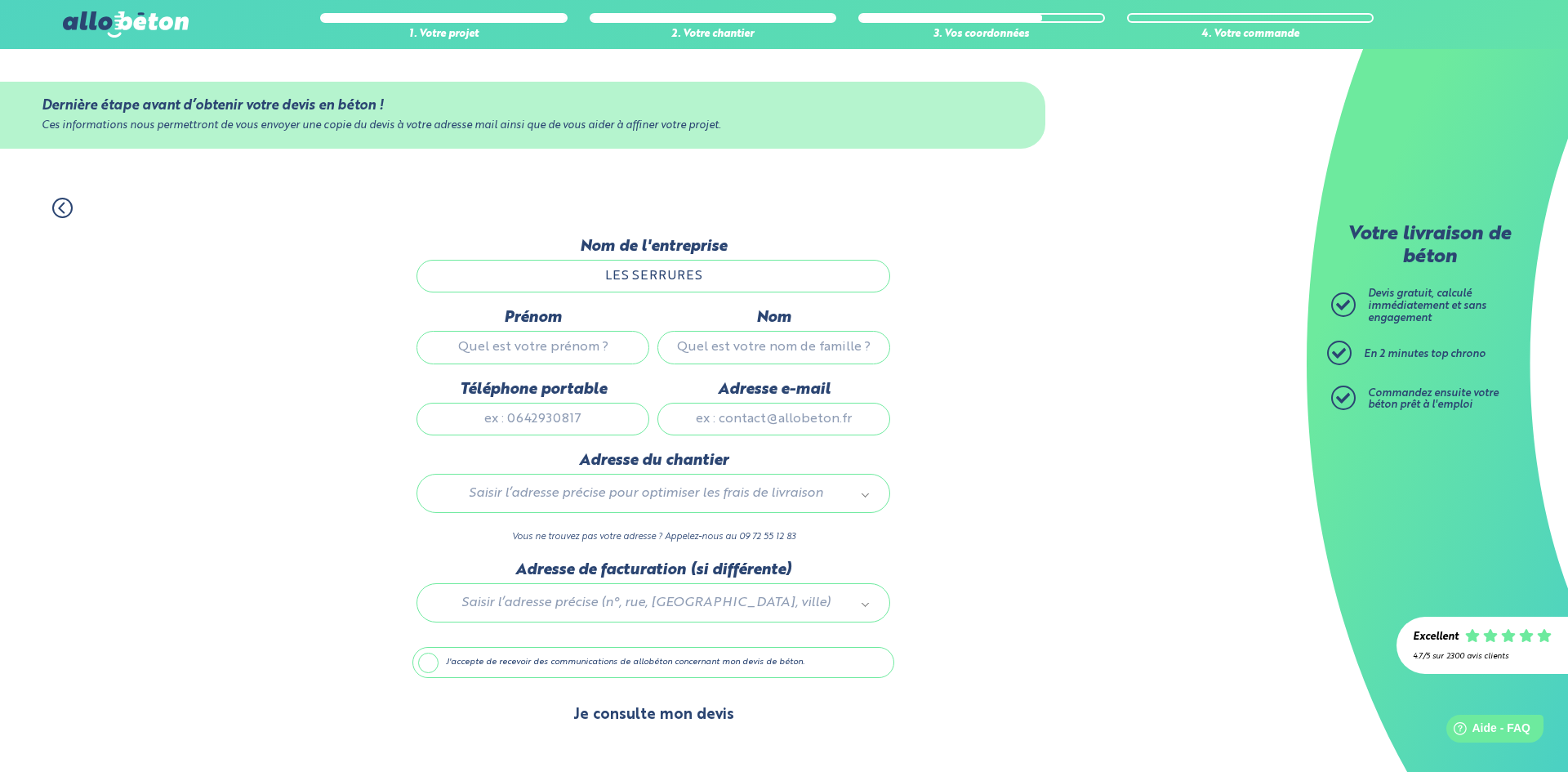
click at [652, 719] on button "Je consulte mon devis" at bounding box center [653, 715] width 194 height 42
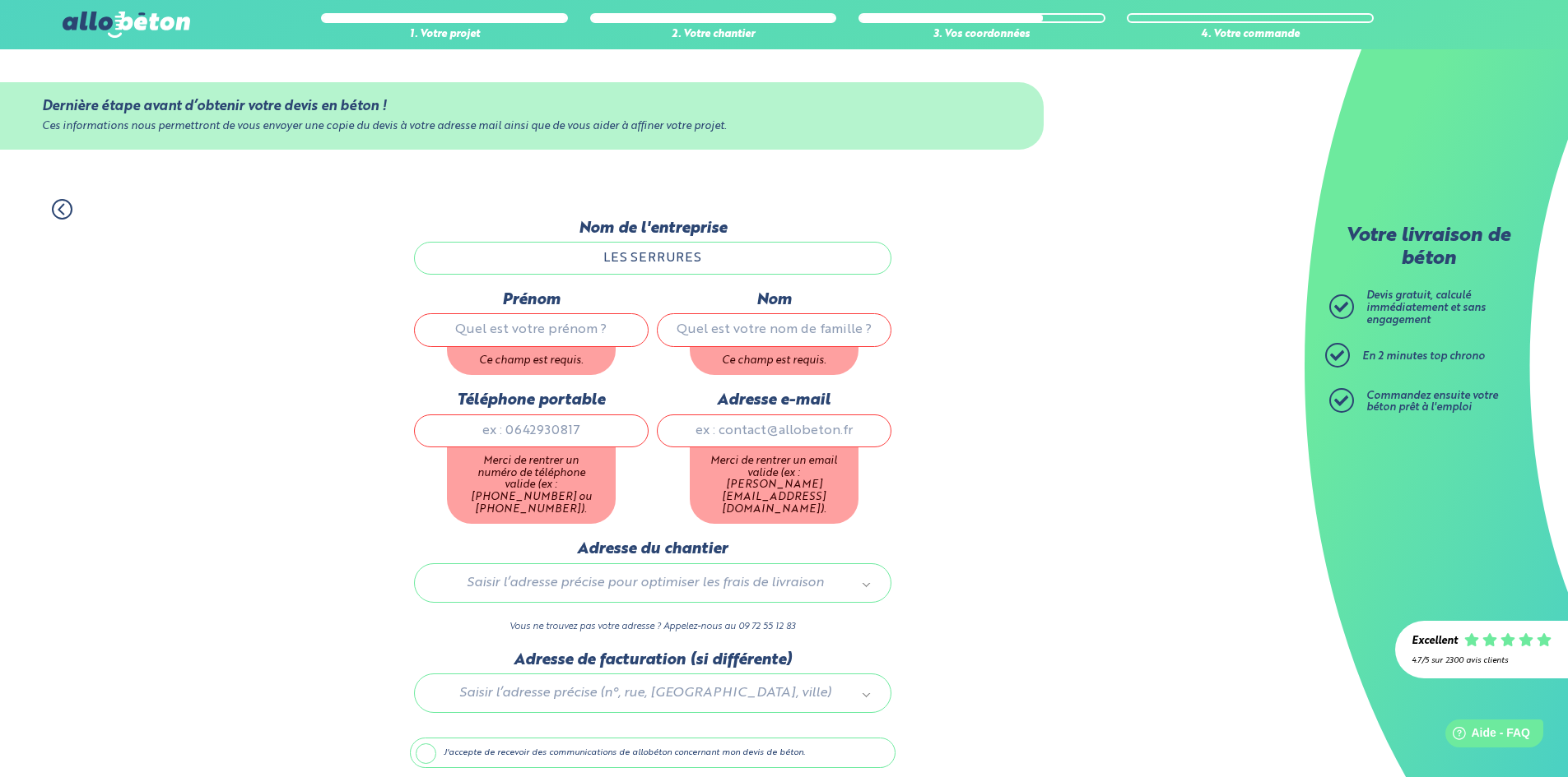
drag, startPoint x: 538, startPoint y: 342, endPoint x: 541, endPoint y: 331, distance: 11.4
click at [538, 342] on input "Prénom" at bounding box center [531, 330] width 234 height 33
type input "galstyan"
type input "[PERSON_NAME]"
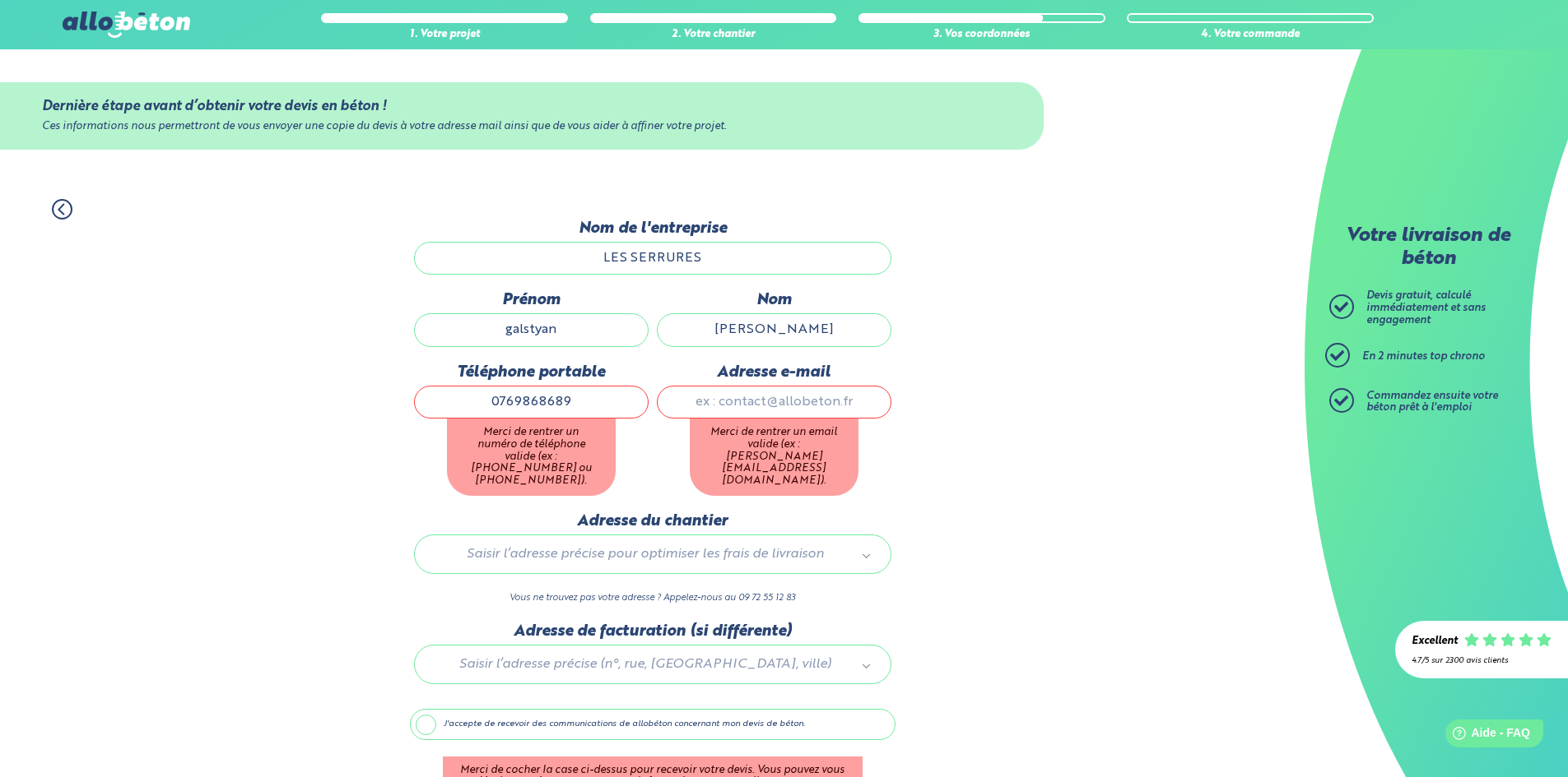
type input "0769868689"
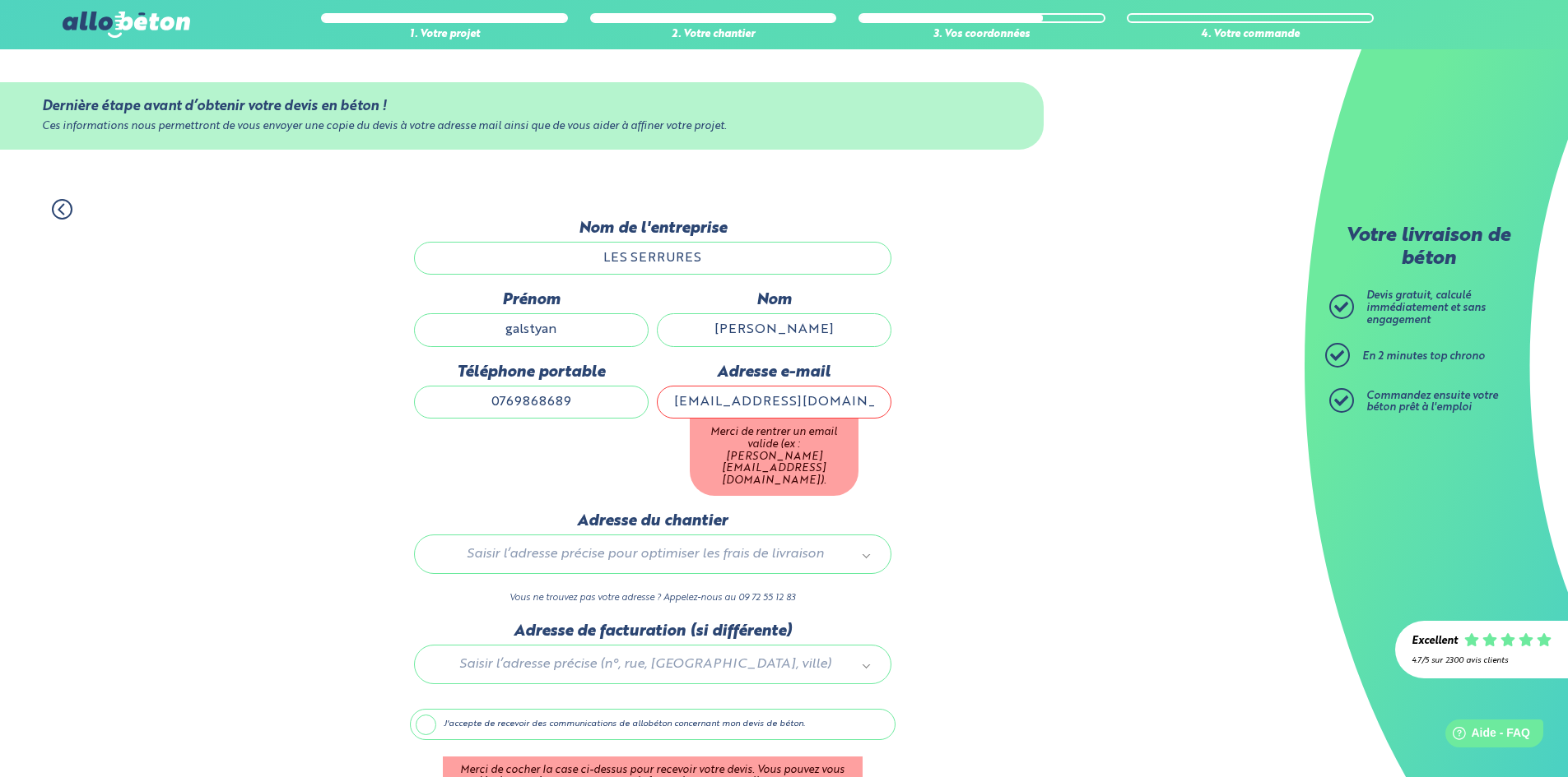
type input "[EMAIL_ADDRESS][DOMAIN_NAME]"
click at [609, 539] on div "Adresse du chantier Saisir l’adresse précise pour optimiser les frais de livrai…" at bounding box center [652, 567] width 486 height 110
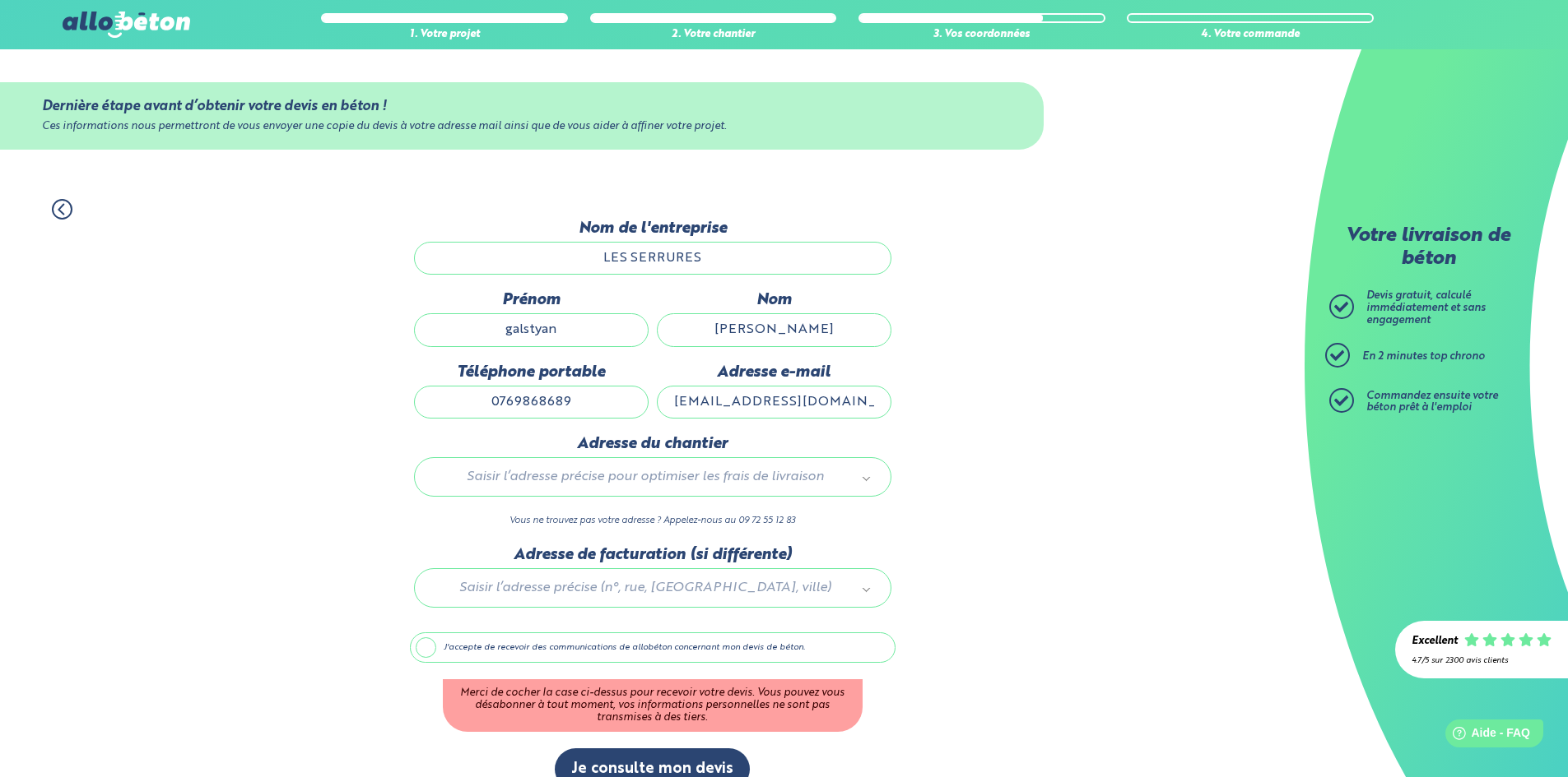
click at [606, 509] on div "Adresse du chantier Saisir l’adresse précise pour optimiser les frais de livrai…" at bounding box center [652, 490] width 486 height 110
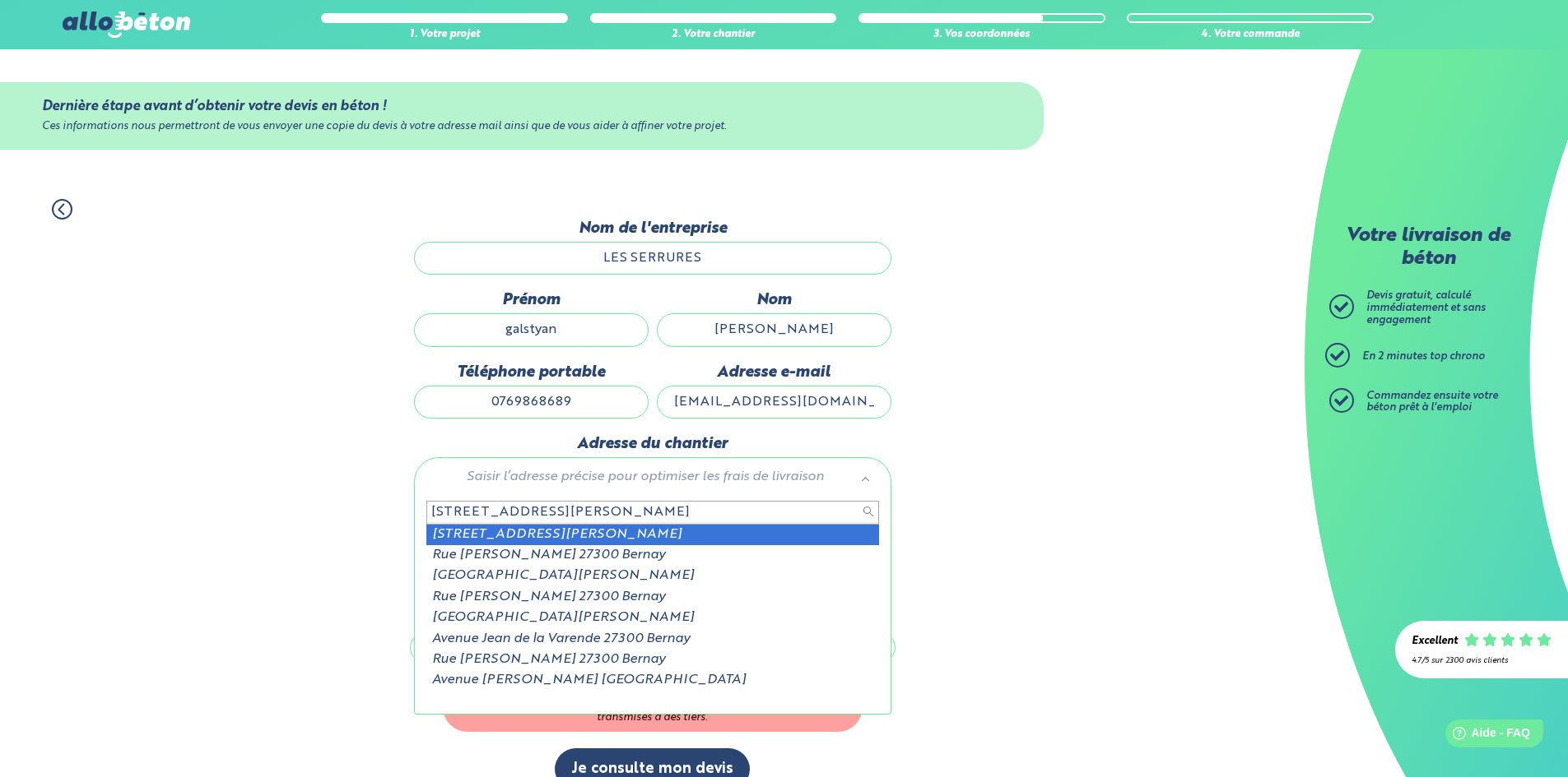
type input "[STREET_ADDRESS][PERSON_NAME]"
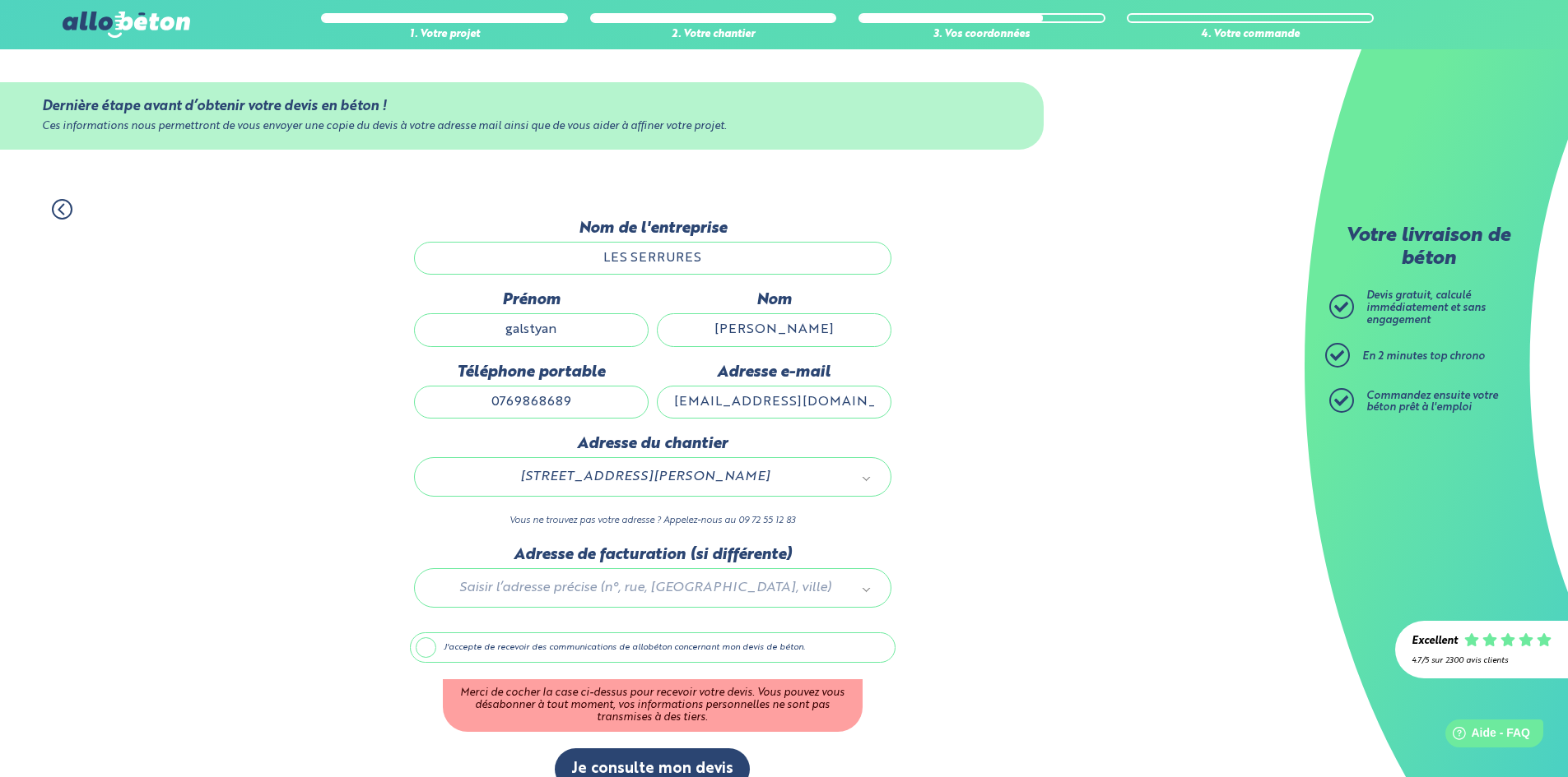
click at [682, 590] on div at bounding box center [652, 585] width 486 height 78
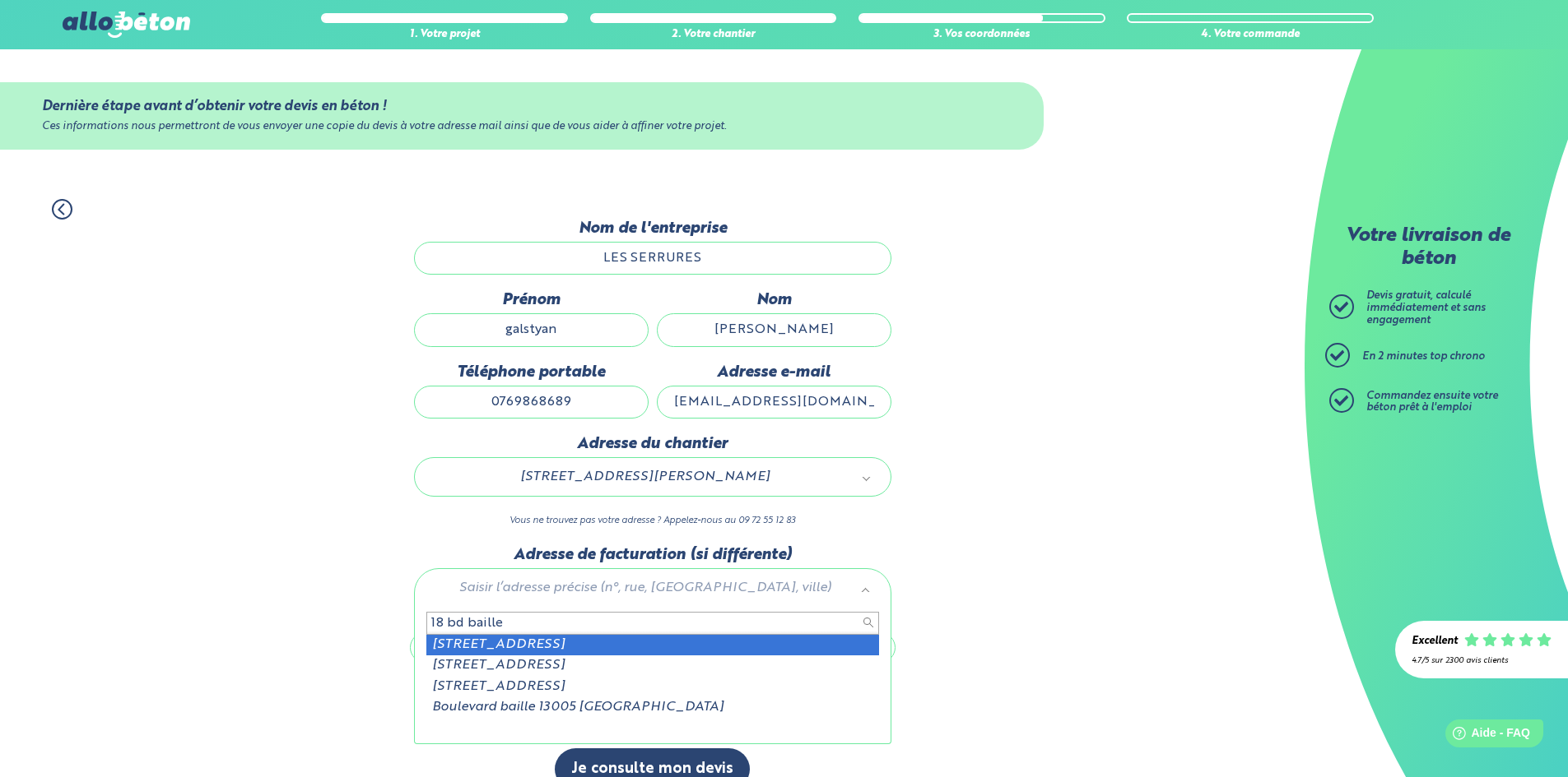
type input "18 bd baille"
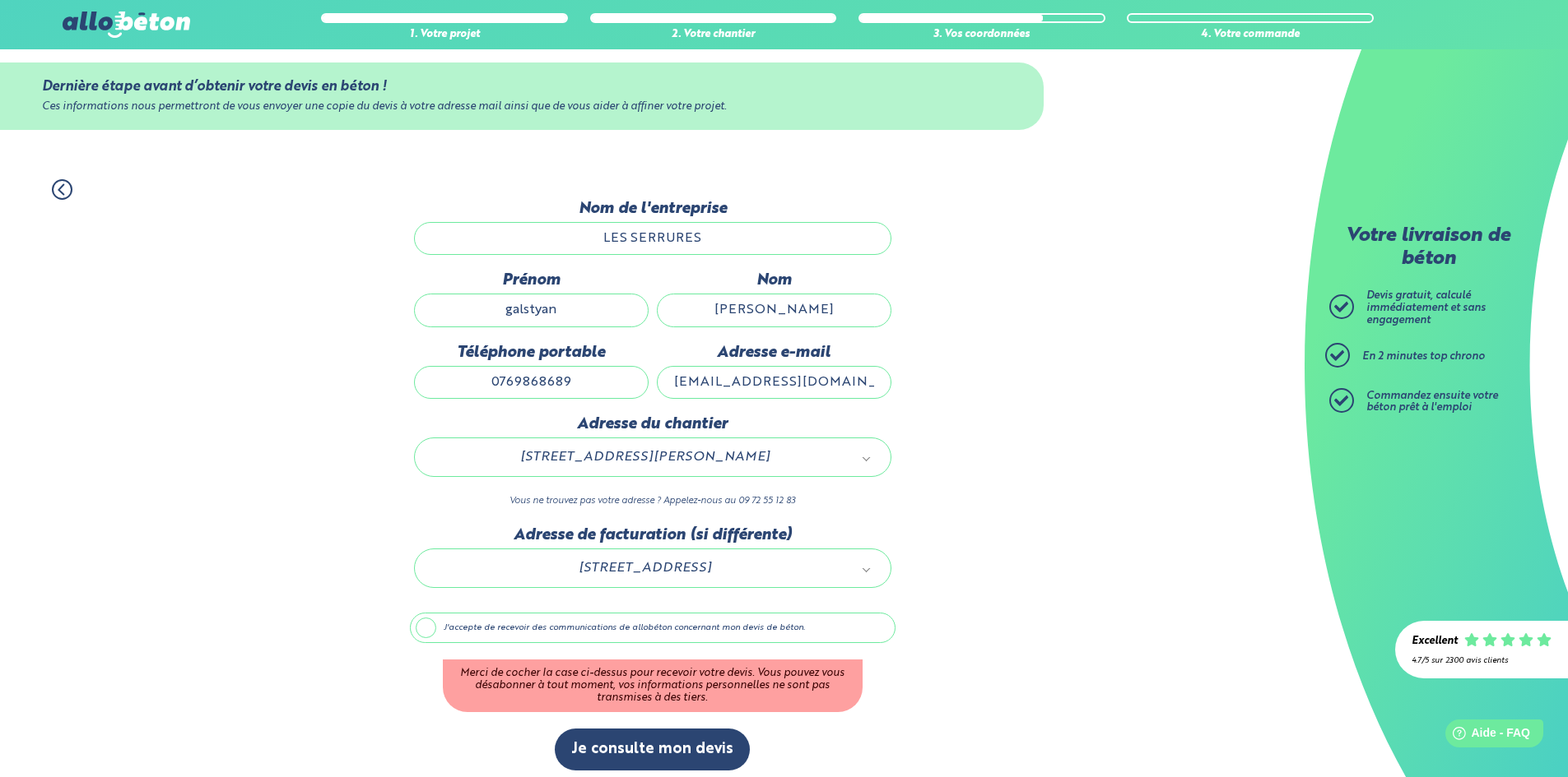
scroll to position [30, 0]
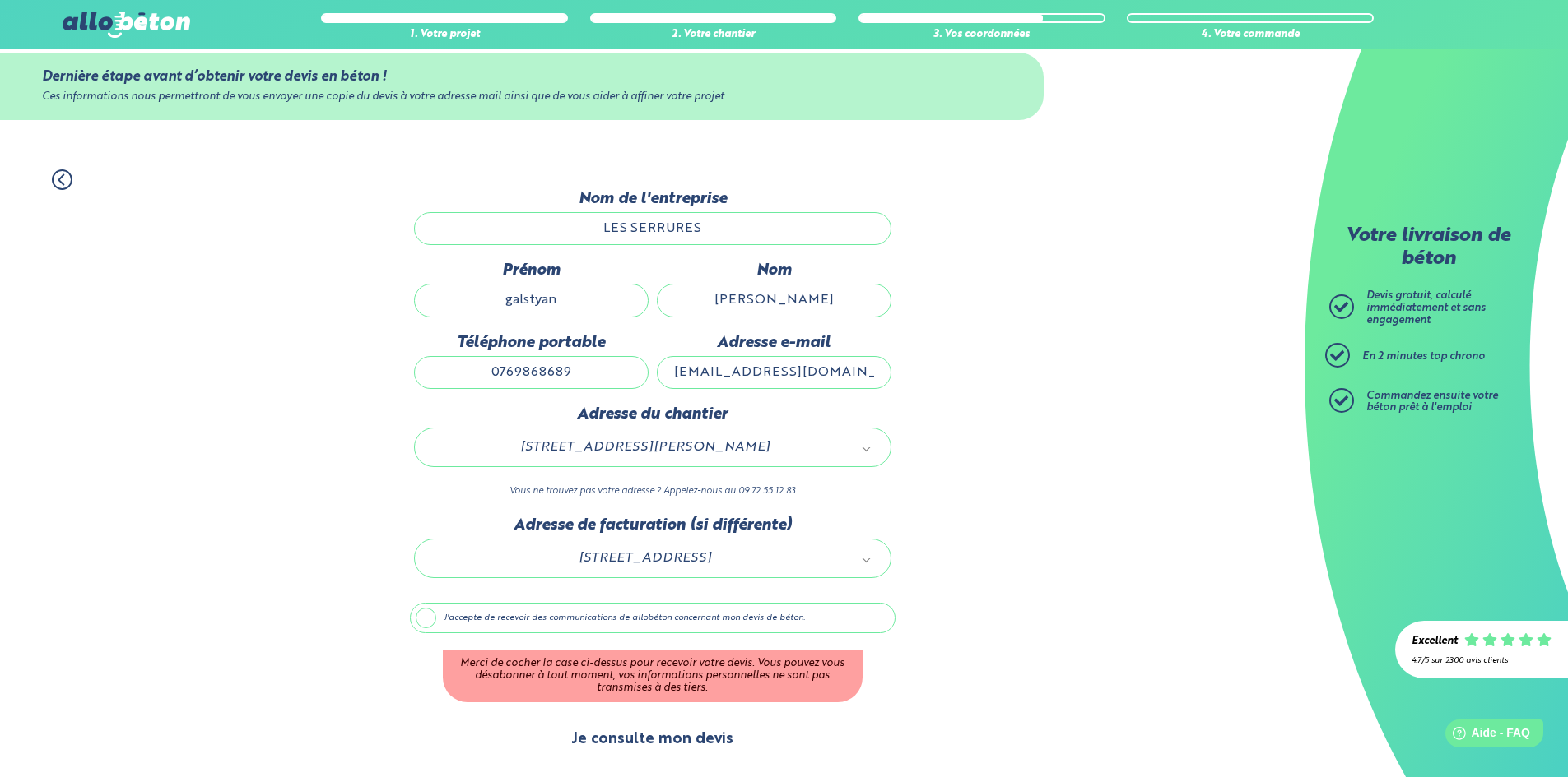
click at [648, 736] on button "Je consulte mon devis" at bounding box center [652, 739] width 195 height 42
click at [447, 616] on label "J'accepte de recevoir des communications de allobéton concernant mon devis de b…" at bounding box center [652, 618] width 486 height 31
click at [0, 0] on input "J'accepte de recevoir des communications de allobéton concernant mon devis de b…" at bounding box center [0, 0] width 0 height 0
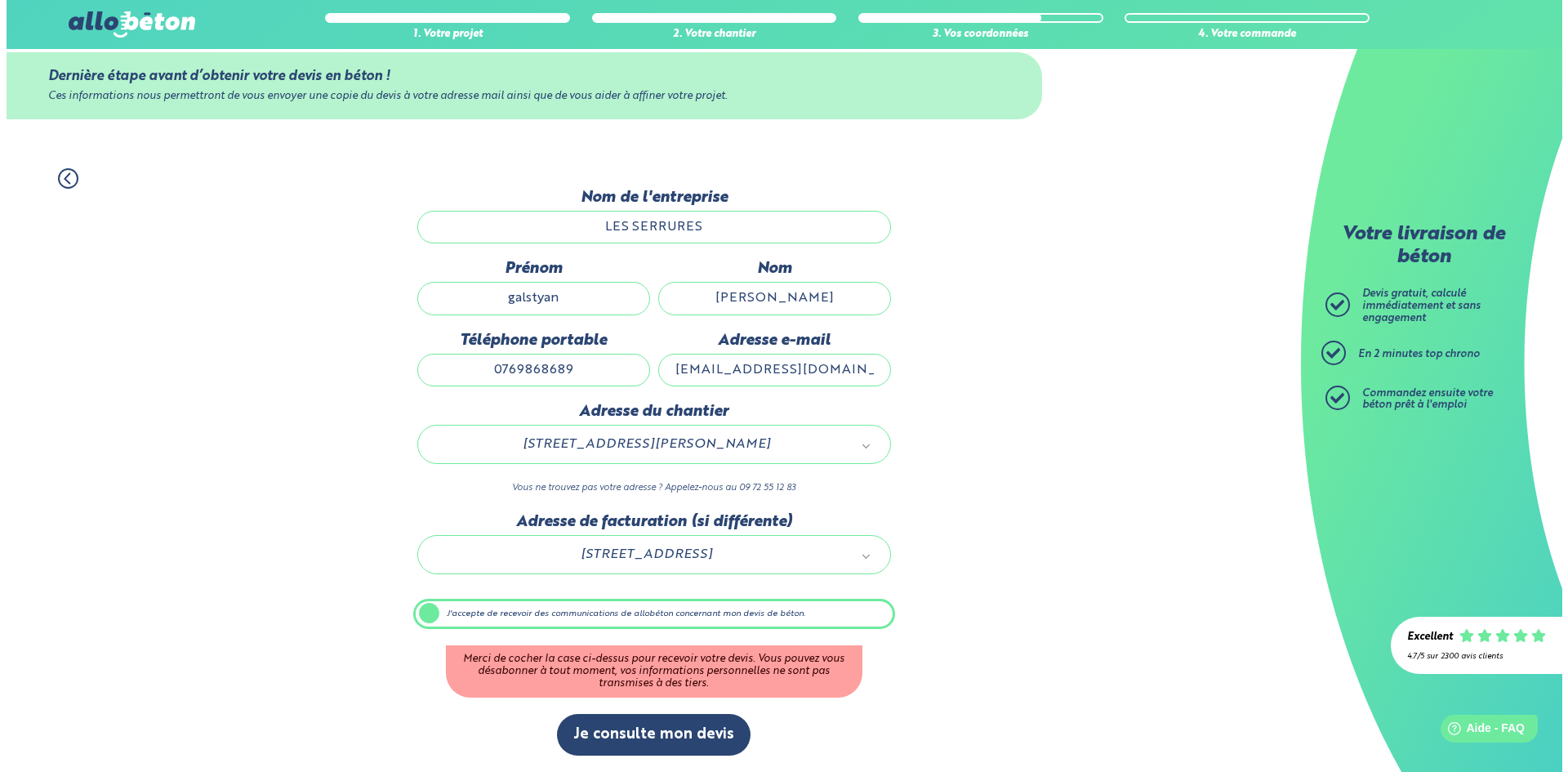
scroll to position [0, 0]
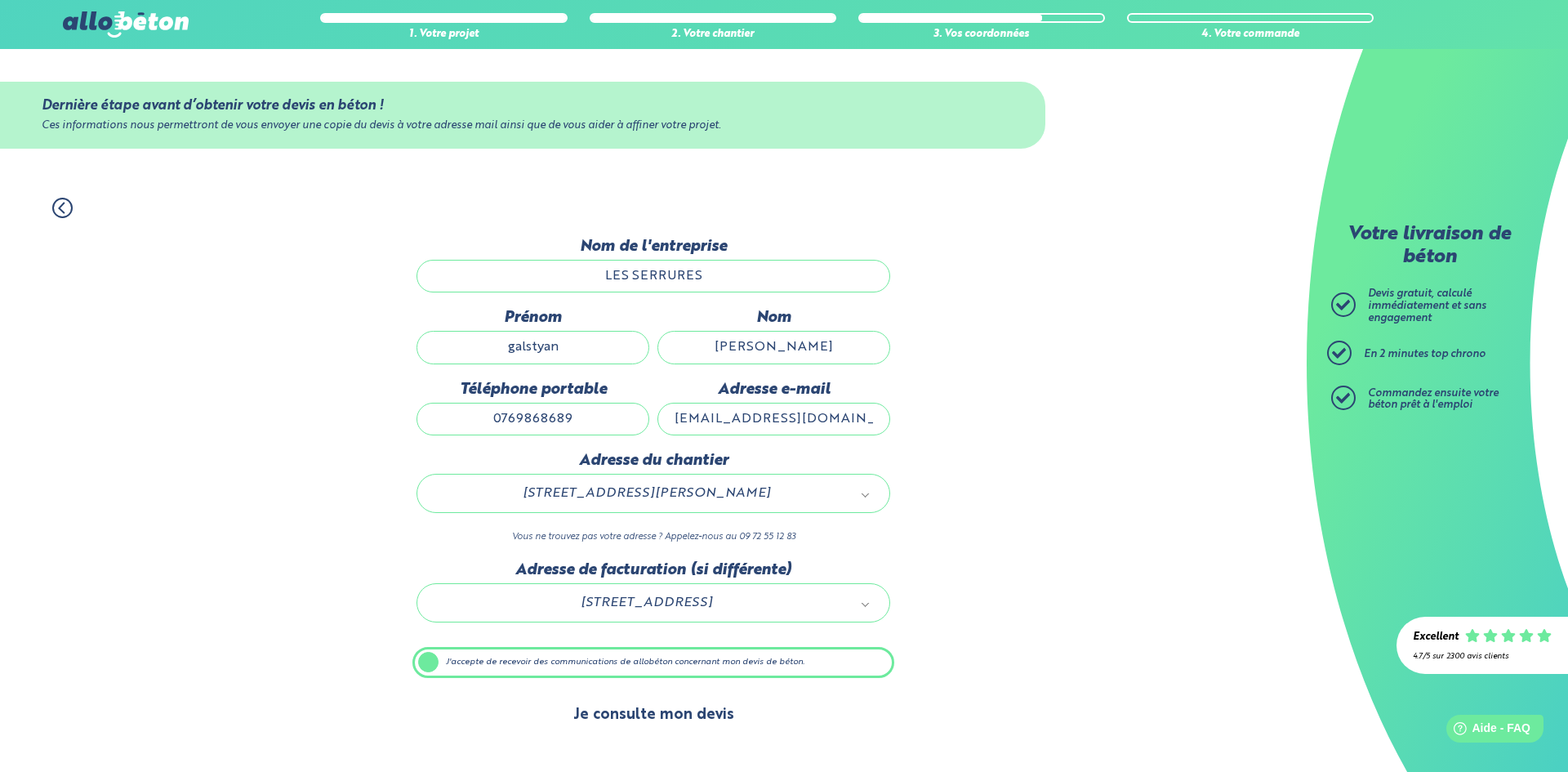
click at [658, 730] on button "Je consulte mon devis" at bounding box center [653, 715] width 194 height 42
